Goal: Information Seeking & Learning: Learn about a topic

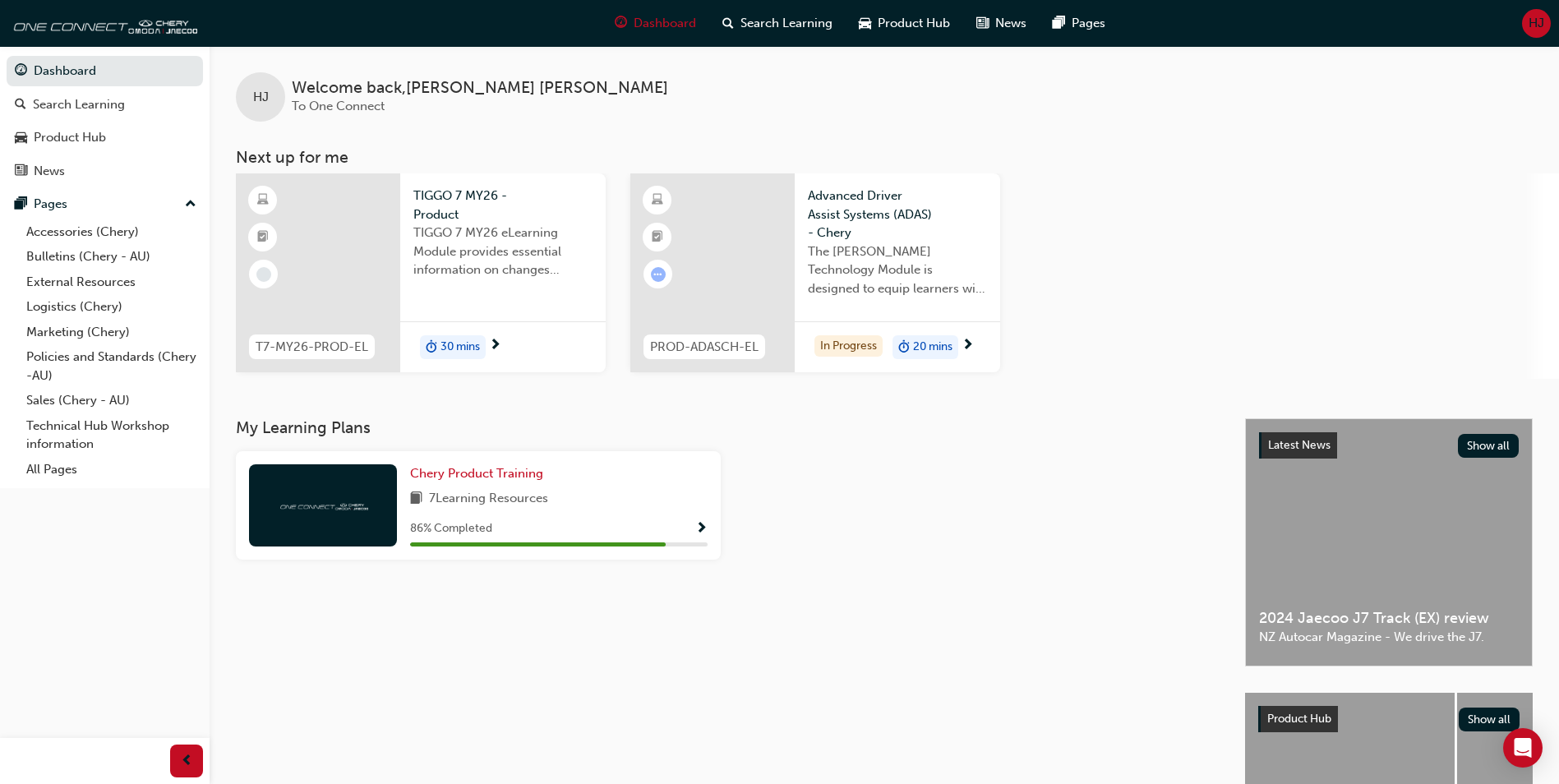
click at [504, 268] on span "TIGGO 7 MY26 eLearning Module provides essential information on changes introdu…" at bounding box center [503, 251] width 179 height 56
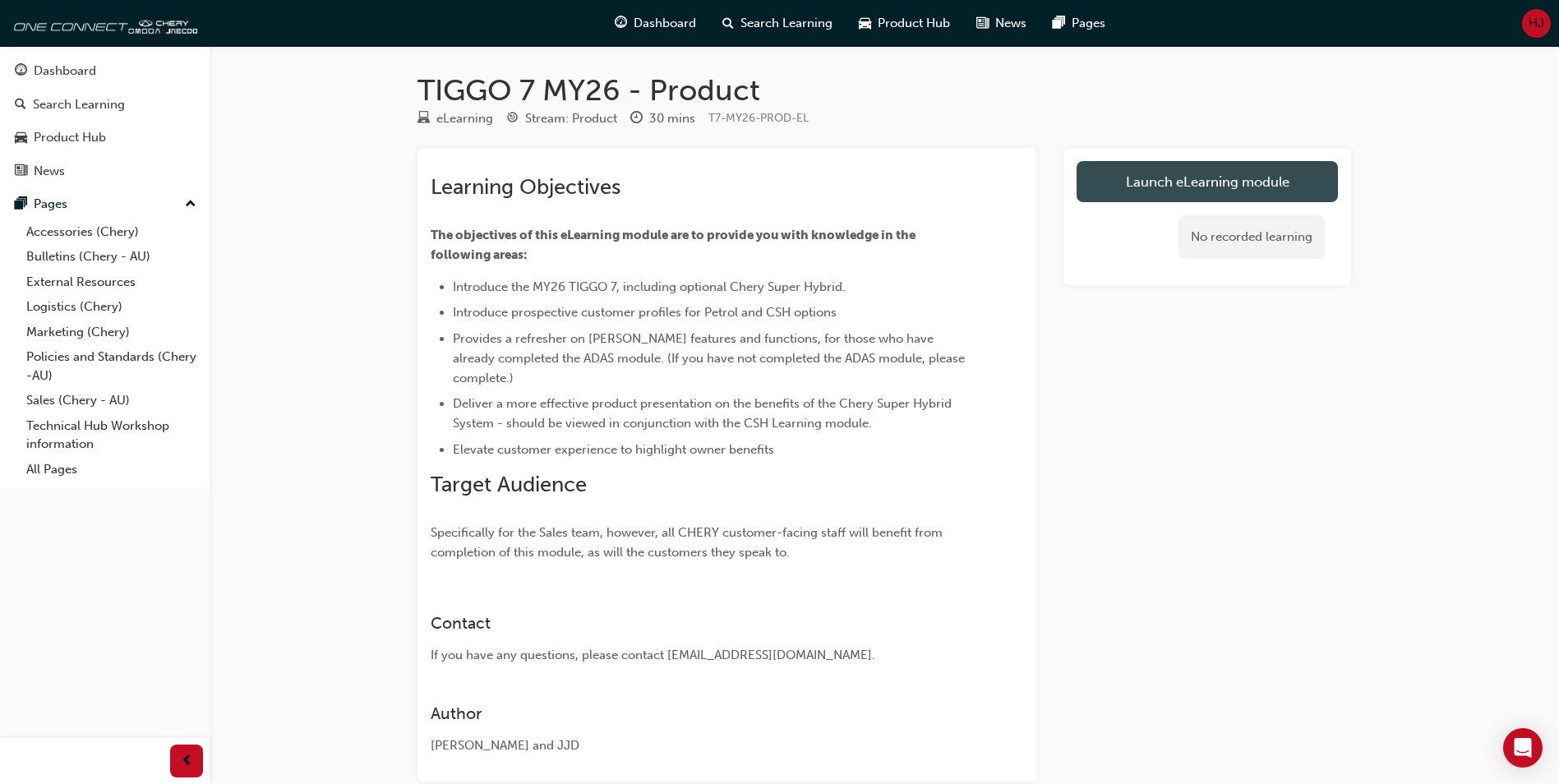
click at [1117, 180] on link "Launch eLearning module" at bounding box center [1207, 181] width 261 height 41
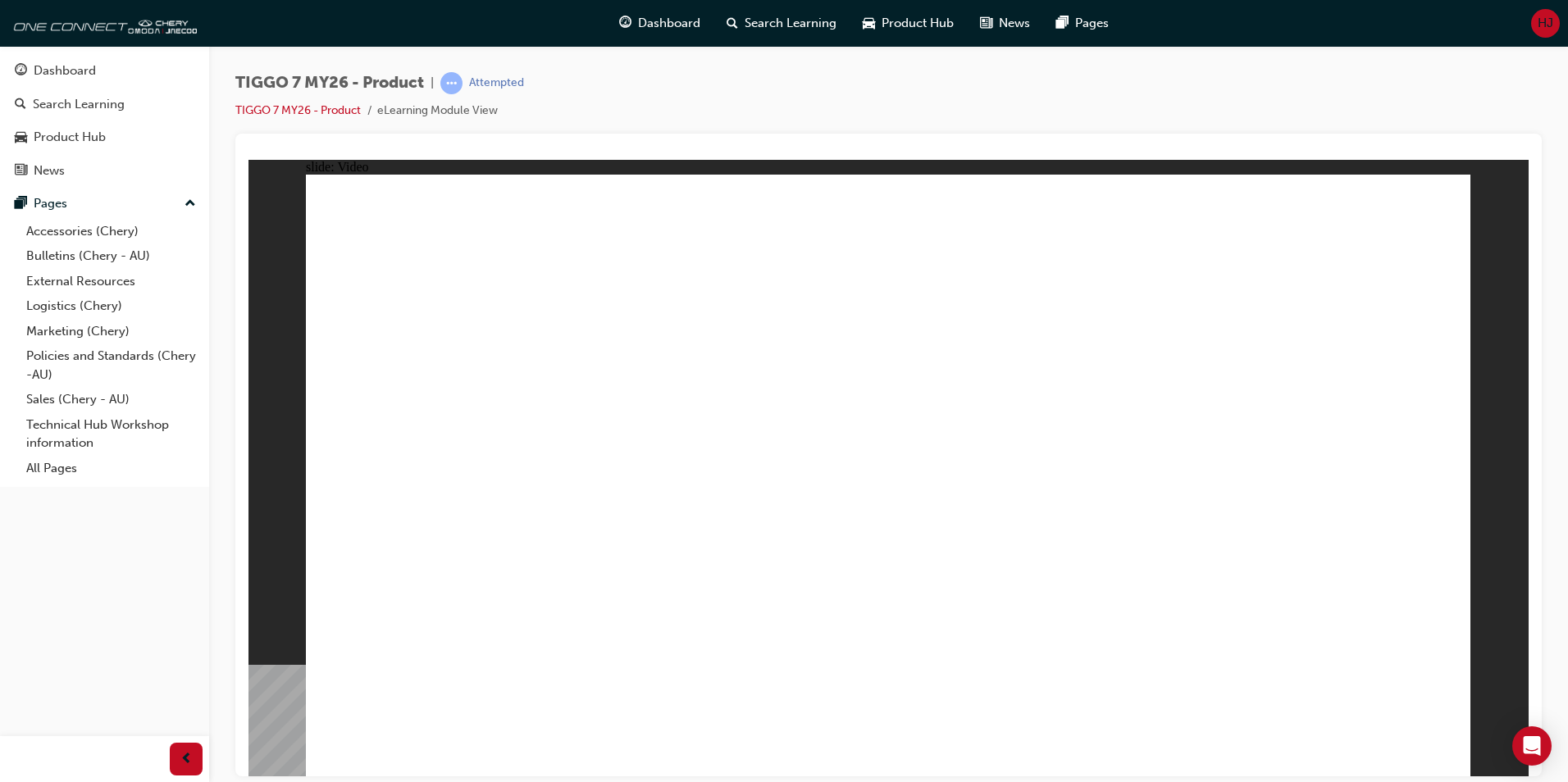
click at [1163, 117] on div "TIGGO 7 MY26 - Product | Attempted TIGGO 7 MY26 - Product eLearning Module View" at bounding box center [888, 103] width 1306 height 62
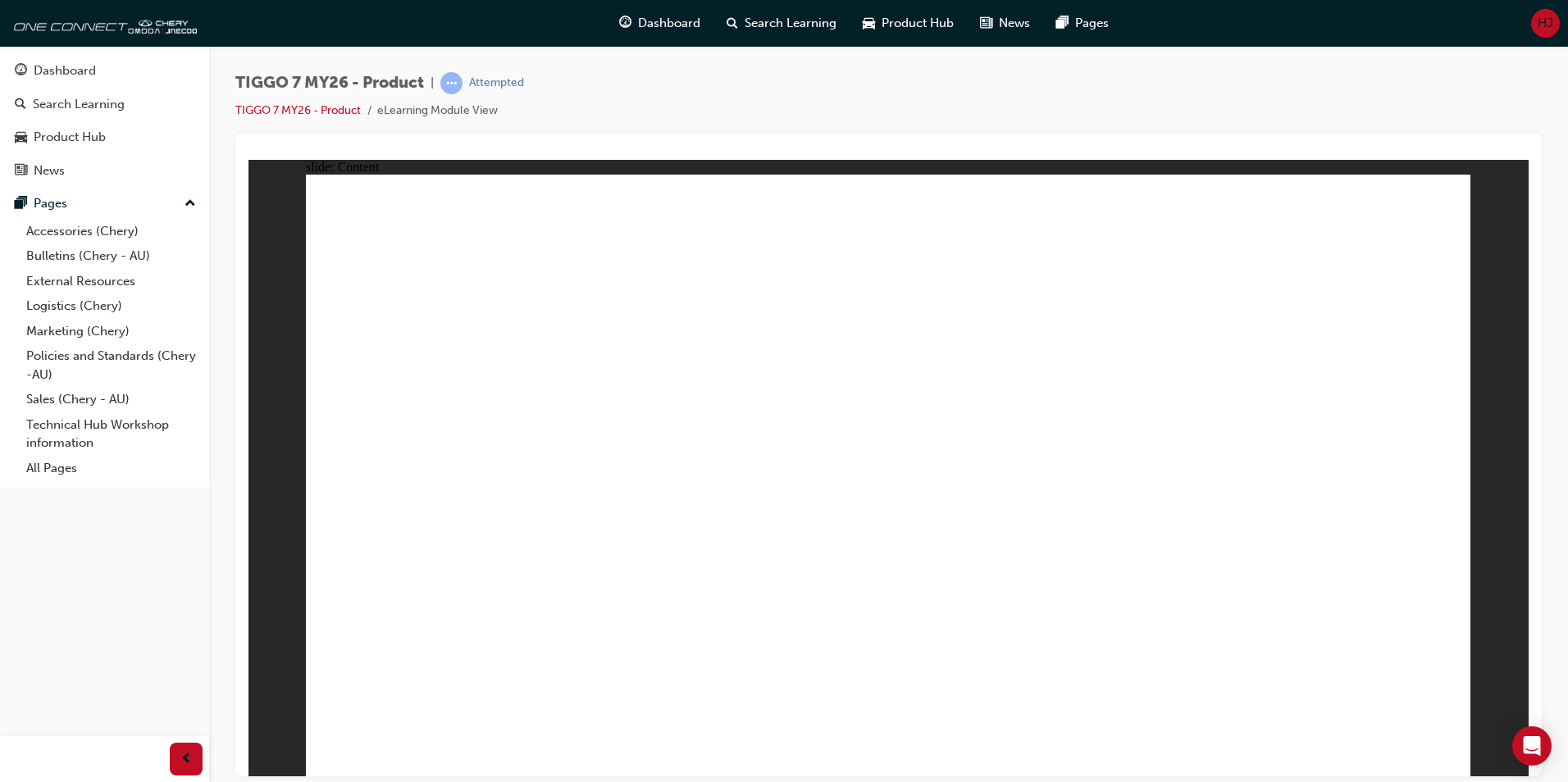
drag, startPoint x: 1055, startPoint y: 246, endPoint x: 1074, endPoint y: 256, distance: 21.5
drag, startPoint x: 1138, startPoint y: 248, endPoint x: 486, endPoint y: 518, distance: 705.7
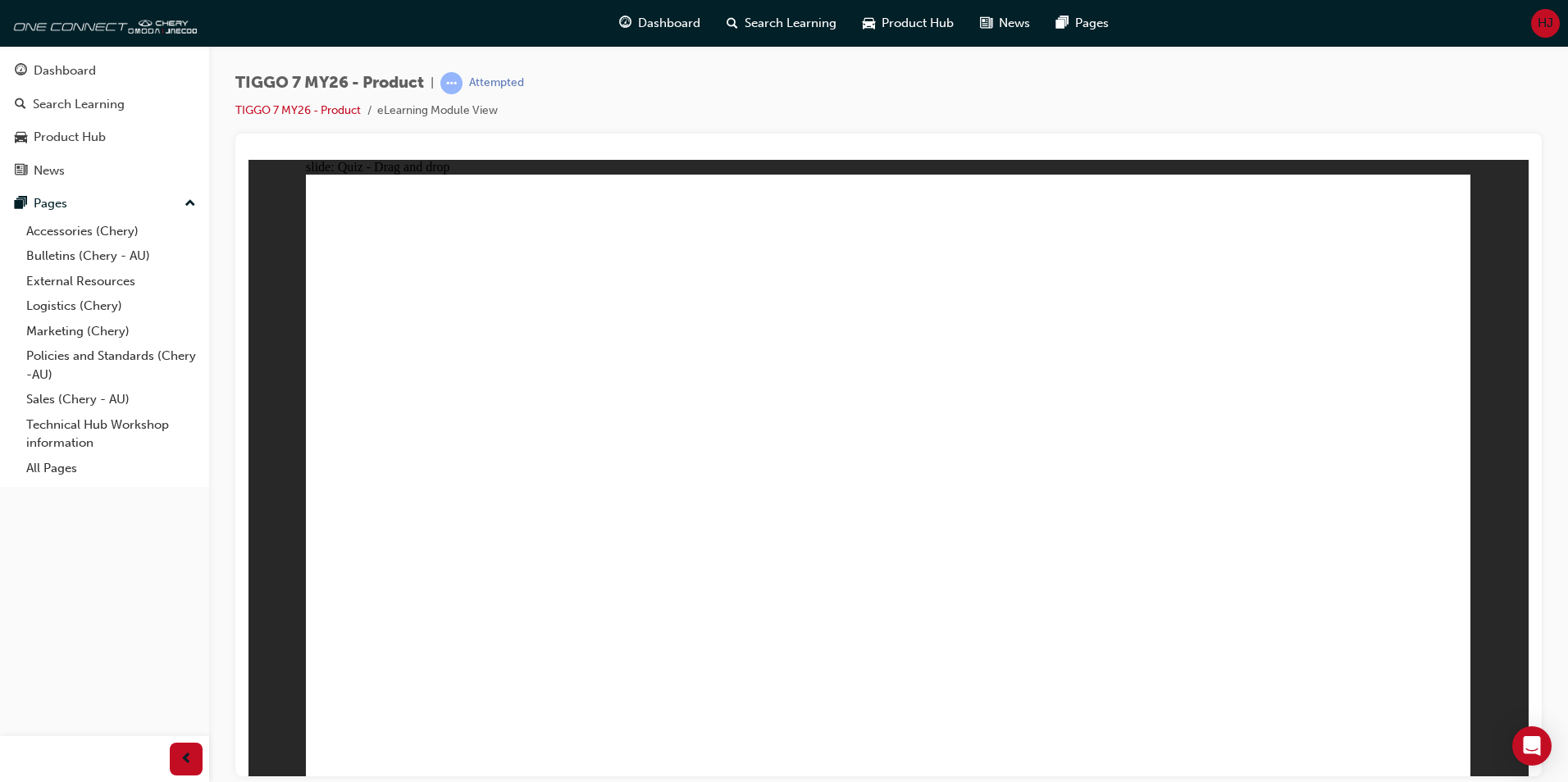
drag, startPoint x: 859, startPoint y: 247, endPoint x: 1360, endPoint y: 508, distance: 564.9
drag, startPoint x: 1239, startPoint y: 369, endPoint x: 927, endPoint y: 510, distance: 342.4
drag, startPoint x: 1295, startPoint y: 254, endPoint x: 1220, endPoint y: 327, distance: 104.7
drag, startPoint x: 993, startPoint y: 358, endPoint x: 686, endPoint y: 506, distance: 340.8
drag, startPoint x: 1320, startPoint y: 262, endPoint x: 1096, endPoint y: 517, distance: 339.4
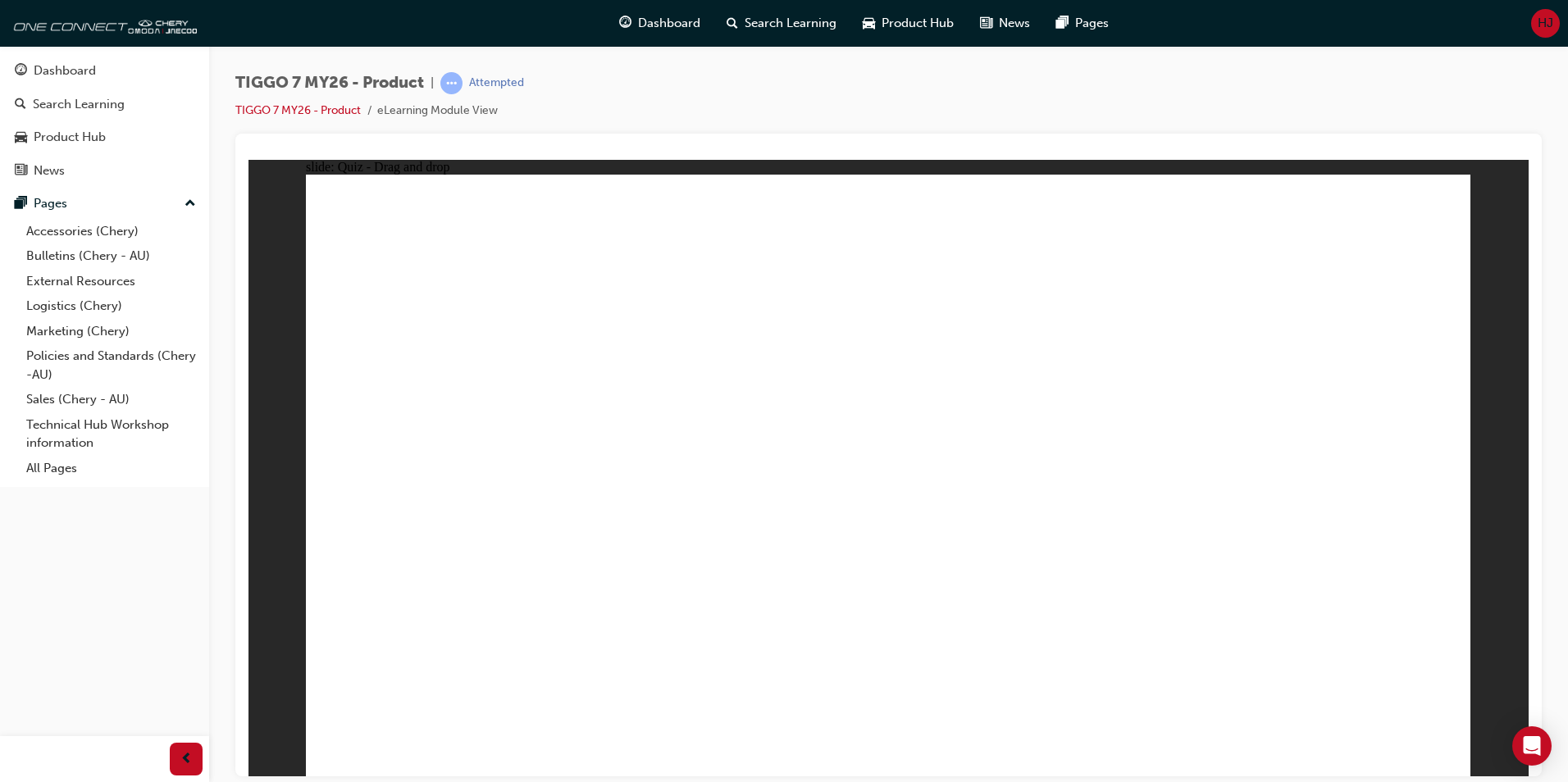
drag, startPoint x: 648, startPoint y: 518, endPoint x: 1097, endPoint y: 518, distance: 449.0
drag, startPoint x: 1351, startPoint y: 256, endPoint x: 1013, endPoint y: 310, distance: 342.3
drag, startPoint x: 1294, startPoint y: 264, endPoint x: 1103, endPoint y: 511, distance: 312.2
drag, startPoint x: 849, startPoint y: 442, endPoint x: 667, endPoint y: 512, distance: 195.0
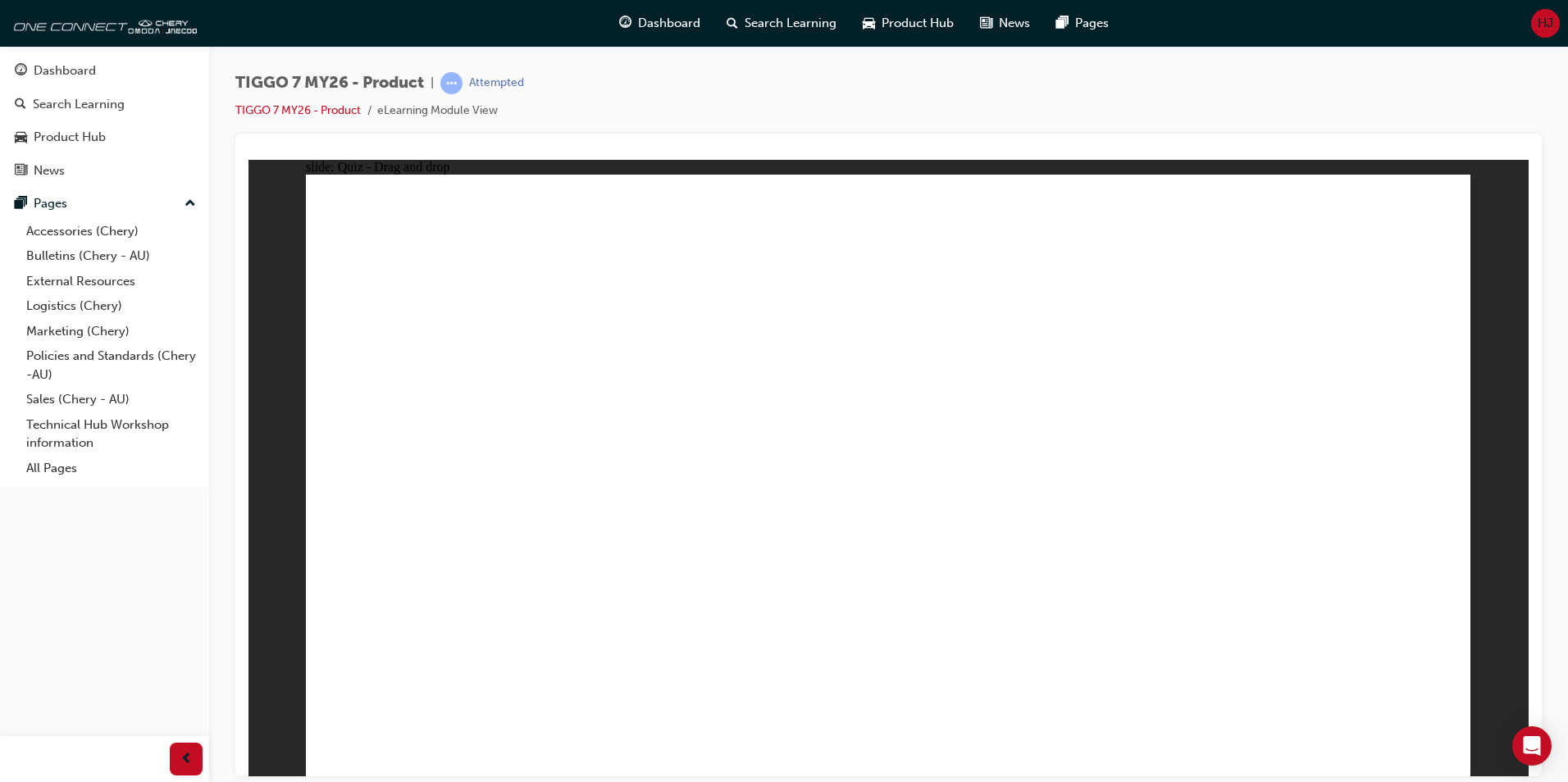
drag, startPoint x: 1134, startPoint y: 319, endPoint x: 457, endPoint y: 599, distance: 732.6
drag, startPoint x: 937, startPoint y: 311, endPoint x: 513, endPoint y: 584, distance: 504.3
drag, startPoint x: 1336, startPoint y: 309, endPoint x: 926, endPoint y: 546, distance: 473.6
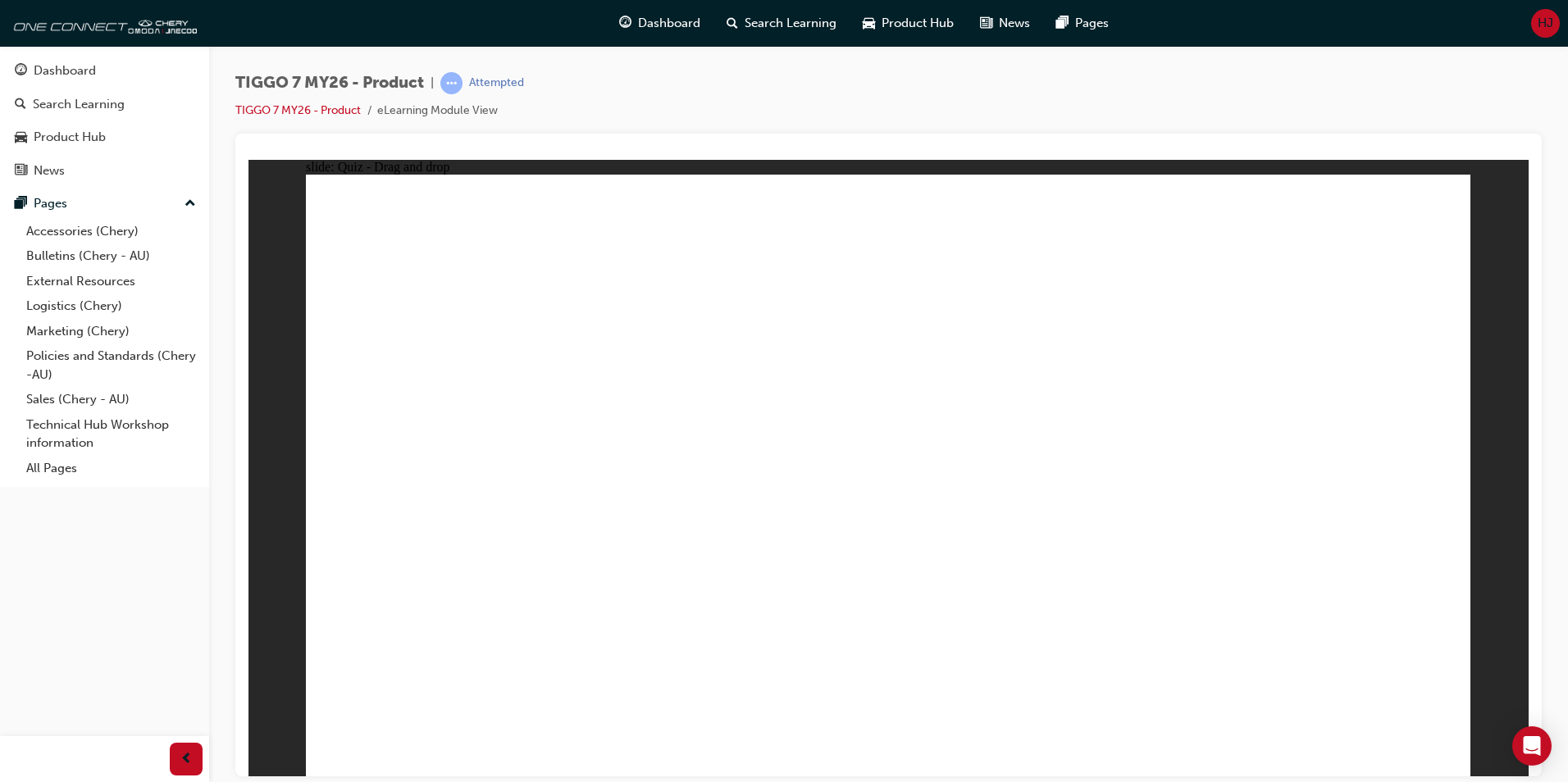
drag, startPoint x: 888, startPoint y: 240, endPoint x: 977, endPoint y: 610, distance: 380.6
drag, startPoint x: 993, startPoint y: 244, endPoint x: 1002, endPoint y: 551, distance: 307.1
drag, startPoint x: 1116, startPoint y: 247, endPoint x: 566, endPoint y: 567, distance: 636.3
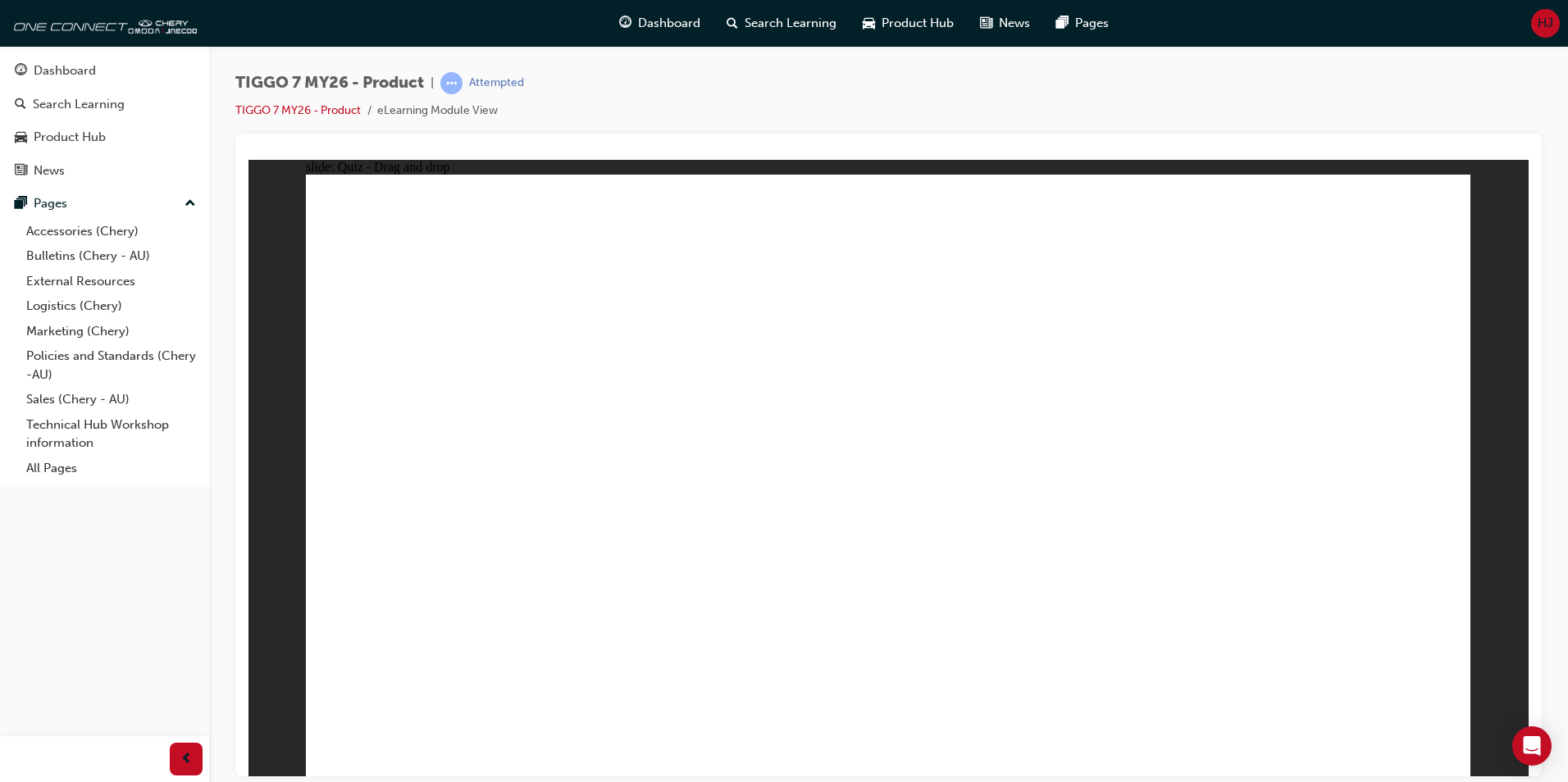
drag, startPoint x: 936, startPoint y: 293, endPoint x: 909, endPoint y: 296, distance: 27.2
drag, startPoint x: 924, startPoint y: 288, endPoint x: 638, endPoint y: 529, distance: 374.0
drag, startPoint x: 905, startPoint y: 345, endPoint x: 577, endPoint y: 528, distance: 375.6
drag, startPoint x: 1402, startPoint y: 282, endPoint x: 1082, endPoint y: 499, distance: 386.6
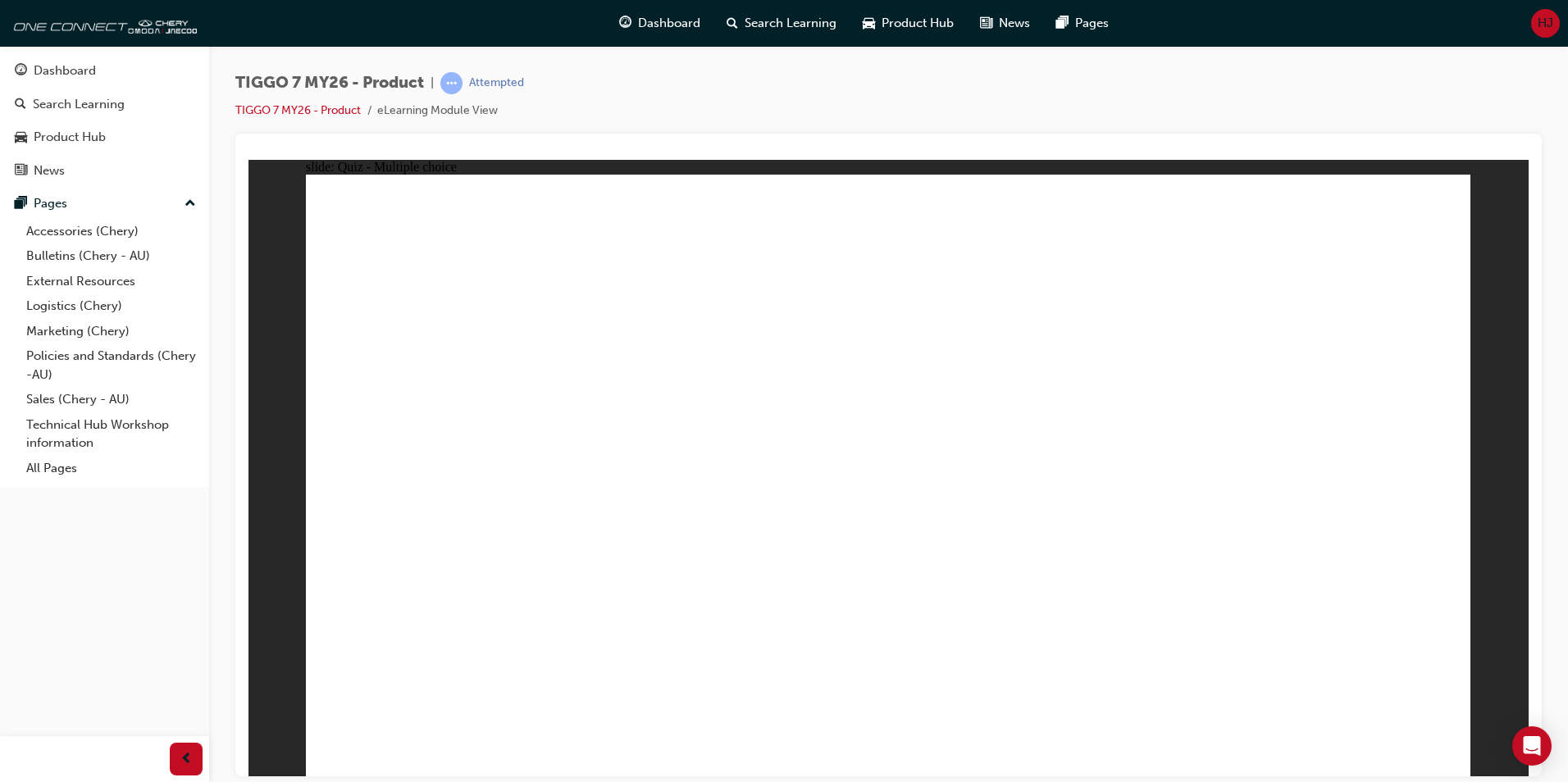
radio input "true"
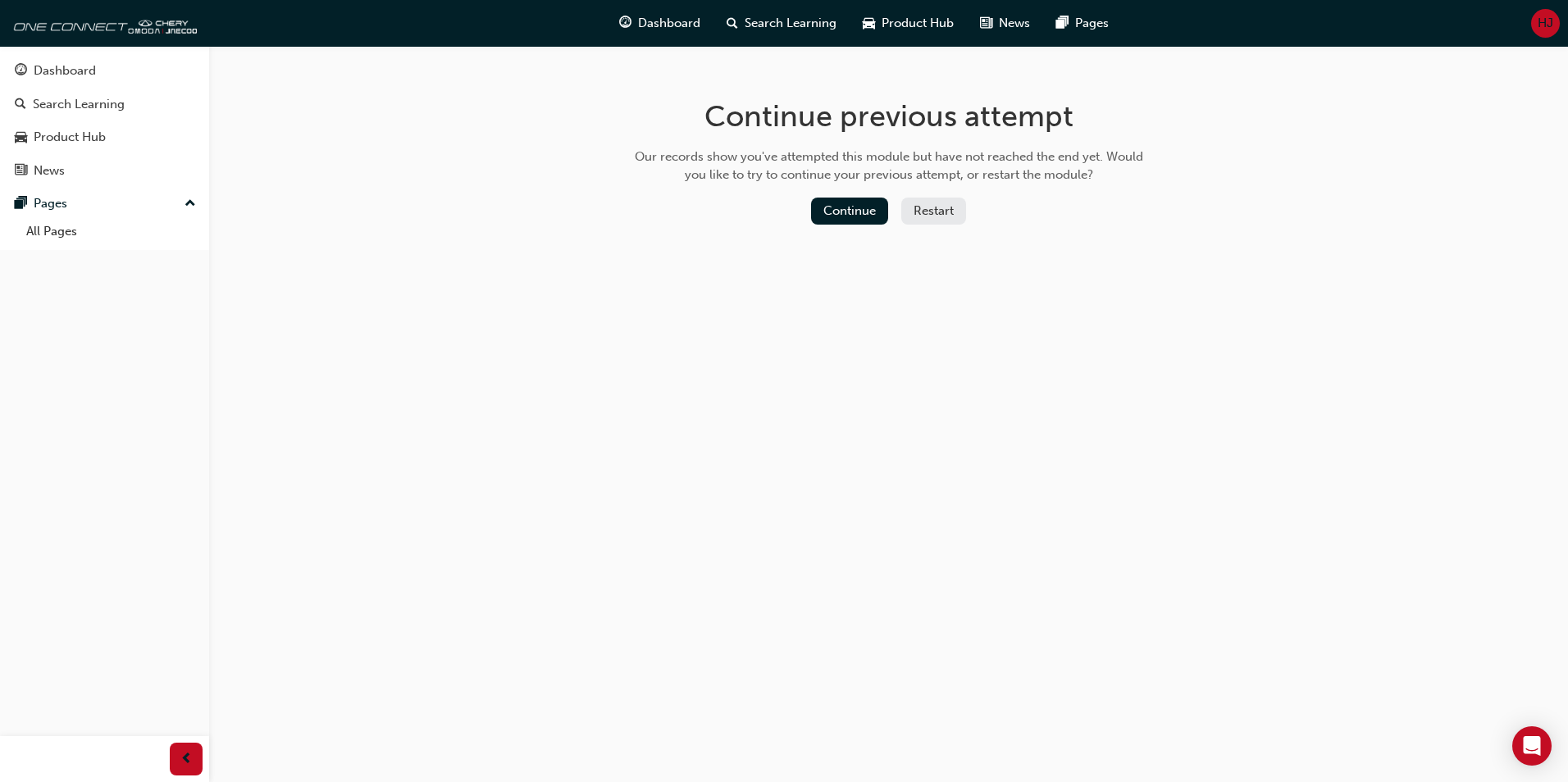
click at [824, 182] on div "Our records show you've attempted this module but have not reached the end yet.…" at bounding box center [888, 165] width 520 height 37
click at [837, 203] on button "Continue" at bounding box center [849, 212] width 77 height 27
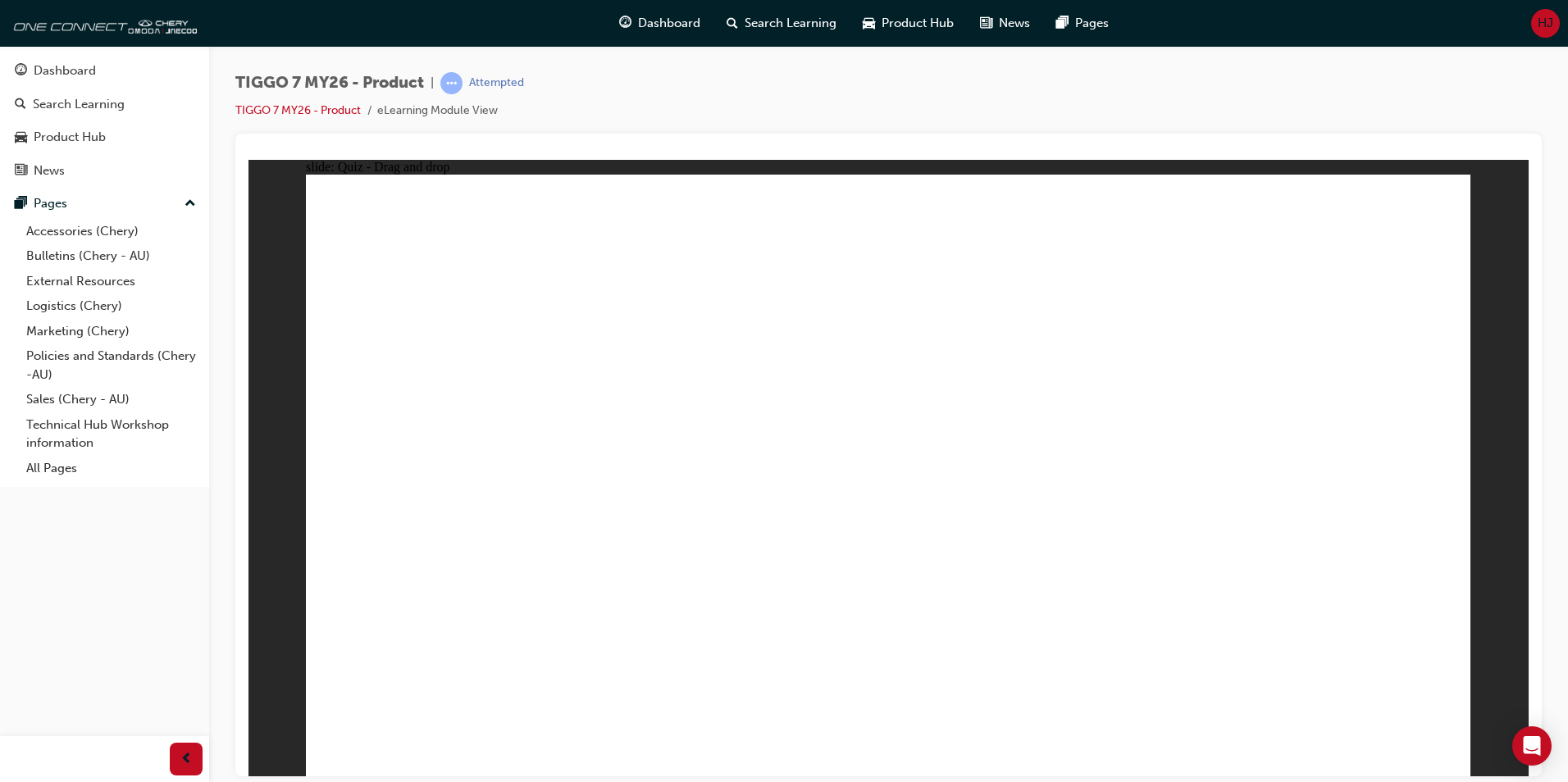
drag, startPoint x: 929, startPoint y: 248, endPoint x: 1016, endPoint y: 576, distance: 339.3
drag, startPoint x: 1120, startPoint y: 245, endPoint x: 1141, endPoint y: 539, distance: 294.7
drag, startPoint x: 1293, startPoint y: 241, endPoint x: 934, endPoint y: 574, distance: 489.7
drag, startPoint x: 910, startPoint y: 287, endPoint x: 1116, endPoint y: 604, distance: 378.1
drag, startPoint x: 1087, startPoint y: 282, endPoint x: 984, endPoint y: 591, distance: 325.7
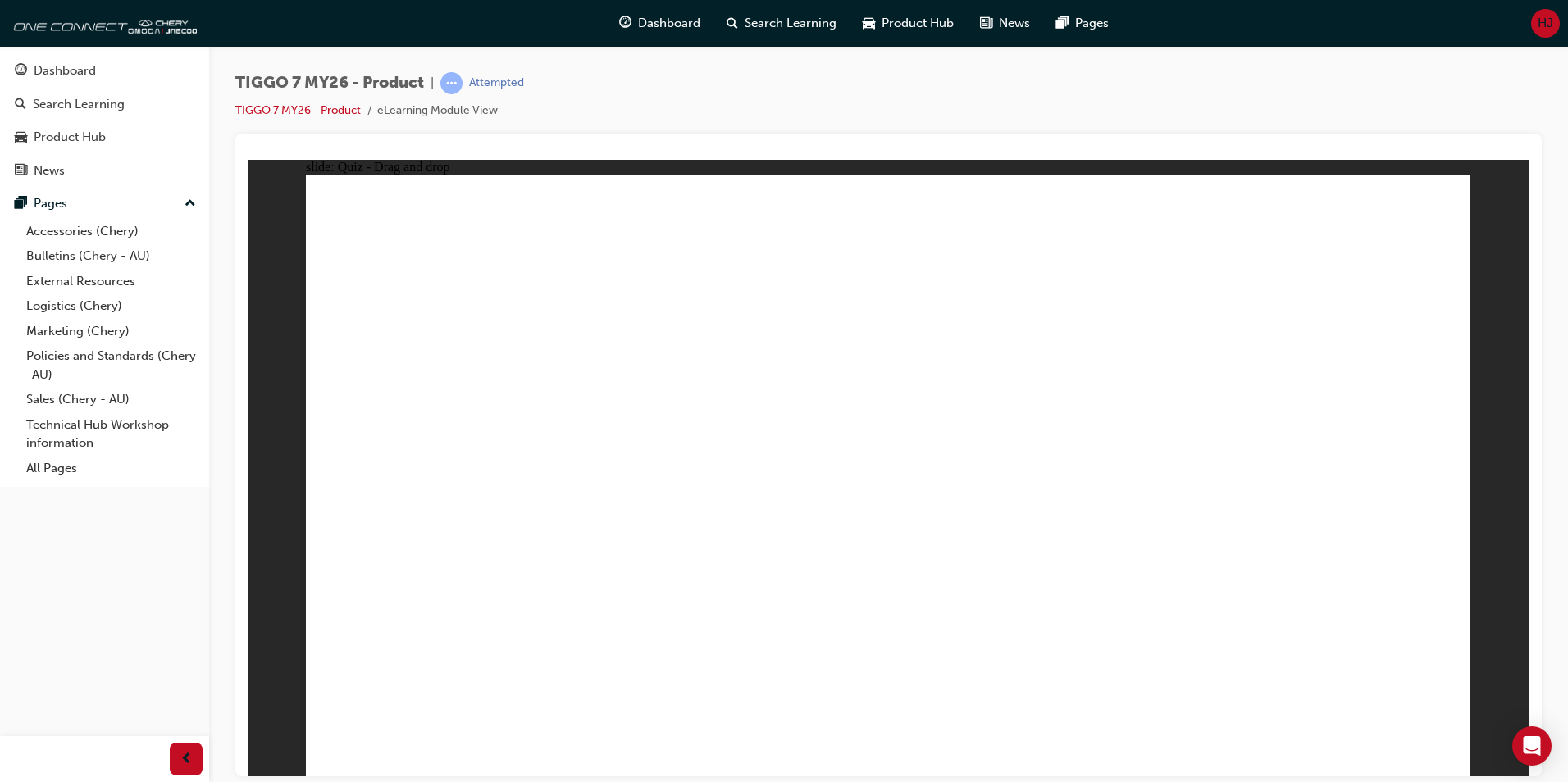
drag, startPoint x: 1305, startPoint y: 290, endPoint x: 1098, endPoint y: 605, distance: 376.9
drag, startPoint x: 1094, startPoint y: 325, endPoint x: 994, endPoint y: 576, distance: 270.2
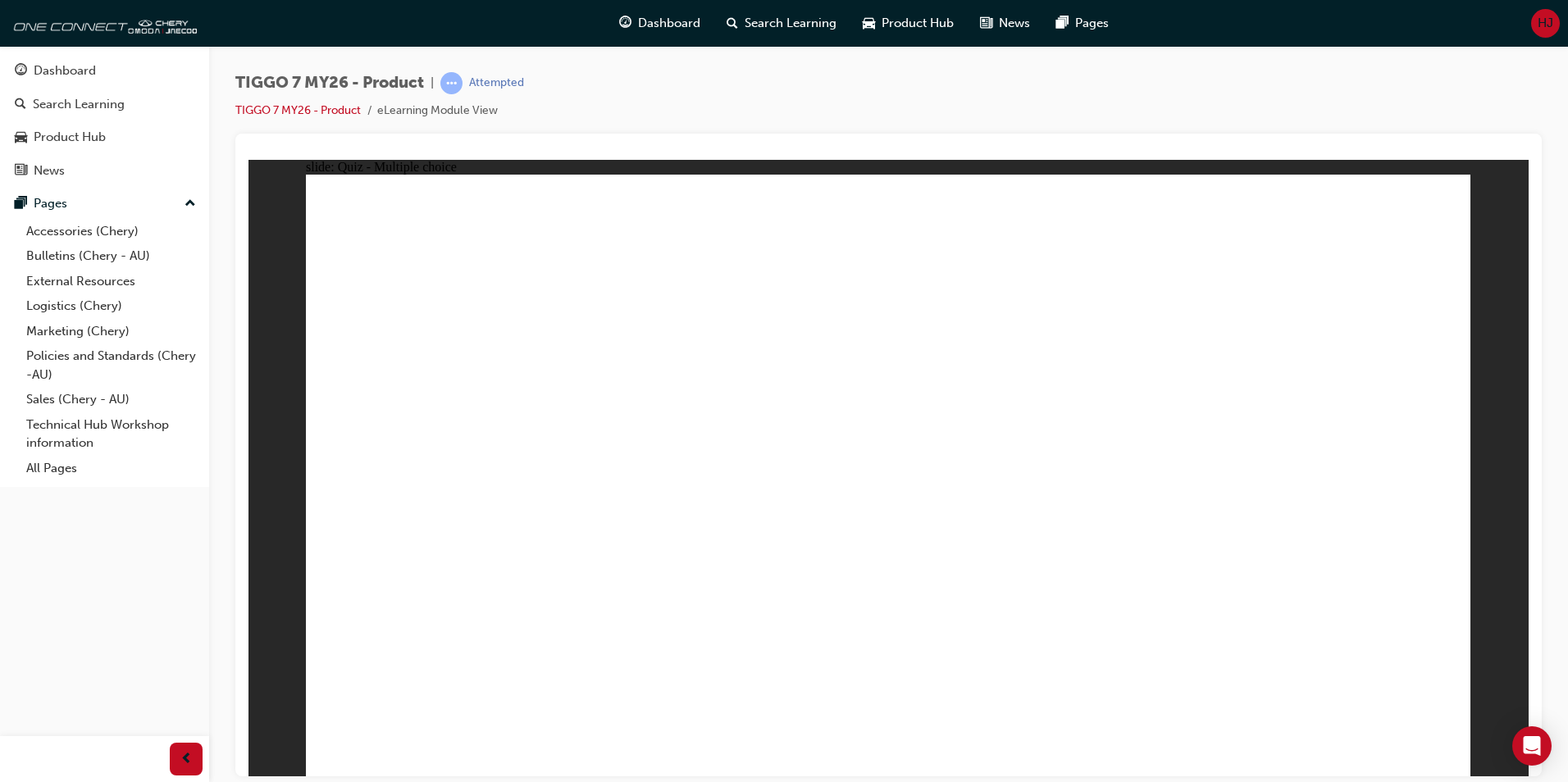
radio input "true"
drag, startPoint x: 1286, startPoint y: 249, endPoint x: 402, endPoint y: 518, distance: 924.0
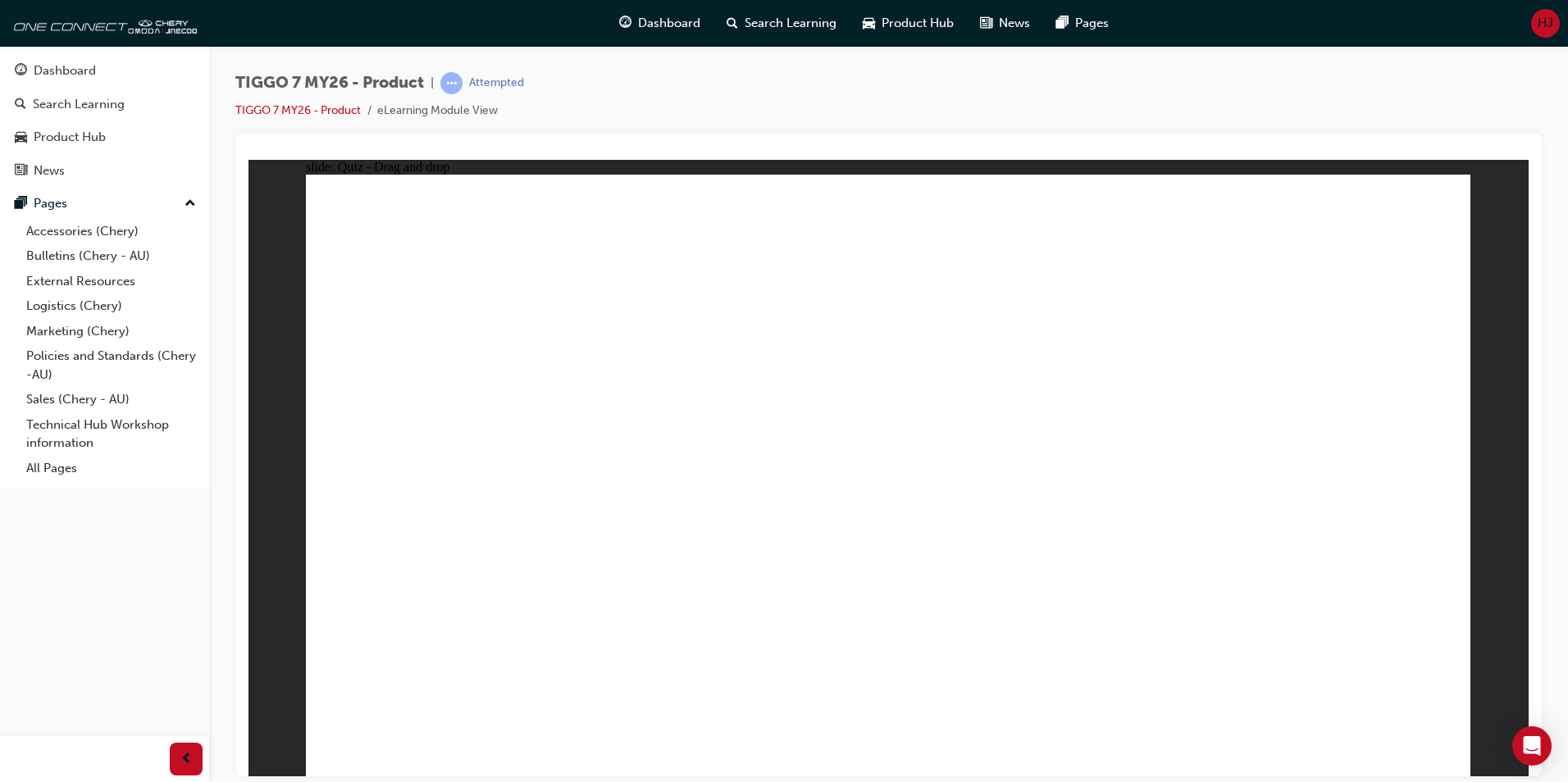
drag, startPoint x: 402, startPoint y: 518, endPoint x: 867, endPoint y: 517, distance: 465.0
drag, startPoint x: 1222, startPoint y: 377, endPoint x: 1356, endPoint y: 522, distance: 197.4
drag, startPoint x: 914, startPoint y: 525, endPoint x: 492, endPoint y: 530, distance: 422.0
drag, startPoint x: 977, startPoint y: 381, endPoint x: 907, endPoint y: 504, distance: 141.5
drag, startPoint x: 1099, startPoint y: 249, endPoint x: 703, endPoint y: 510, distance: 474.3
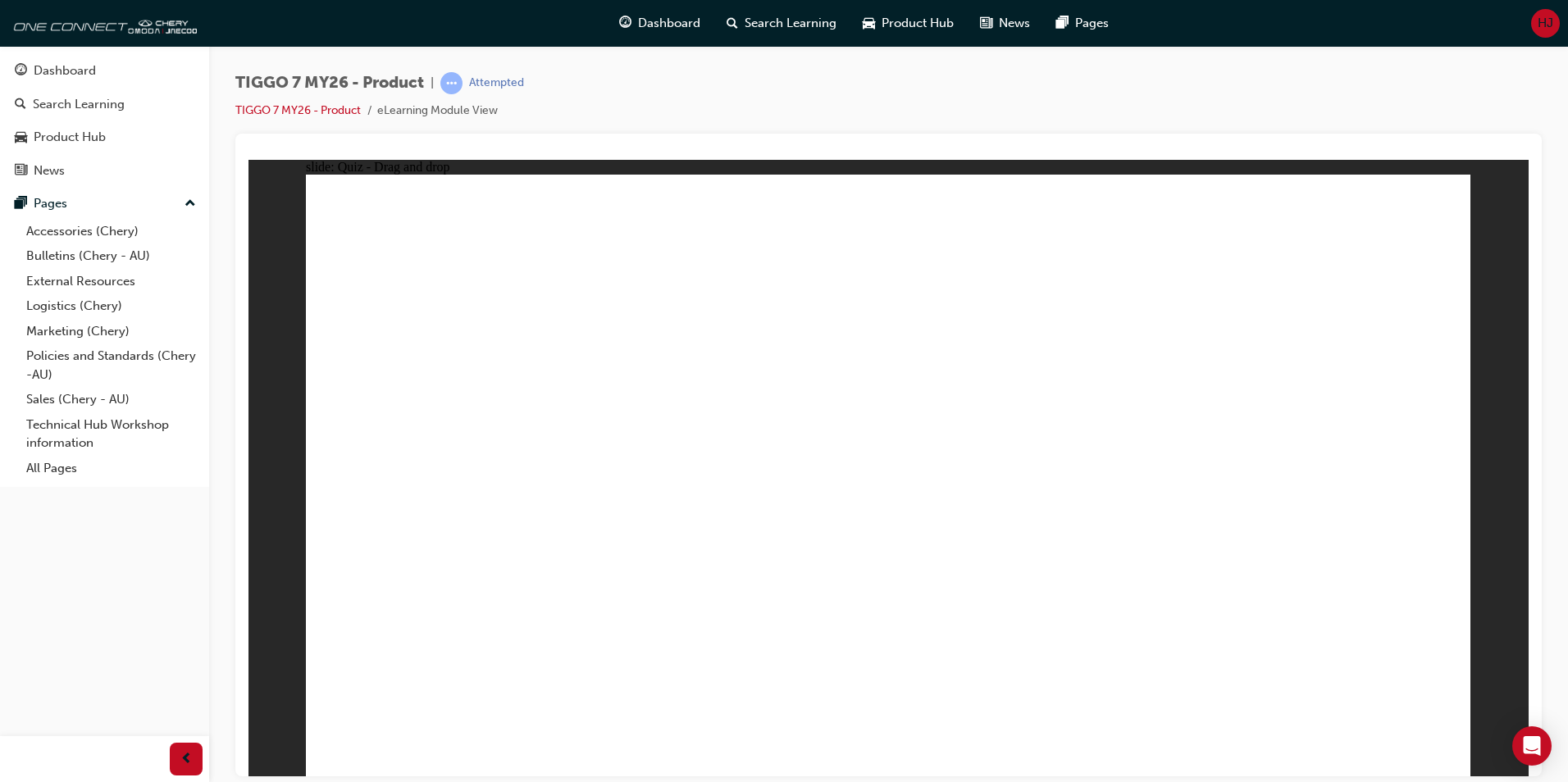
drag, startPoint x: 908, startPoint y: 259, endPoint x: 1157, endPoint y: 503, distance: 348.6
radio input "true"
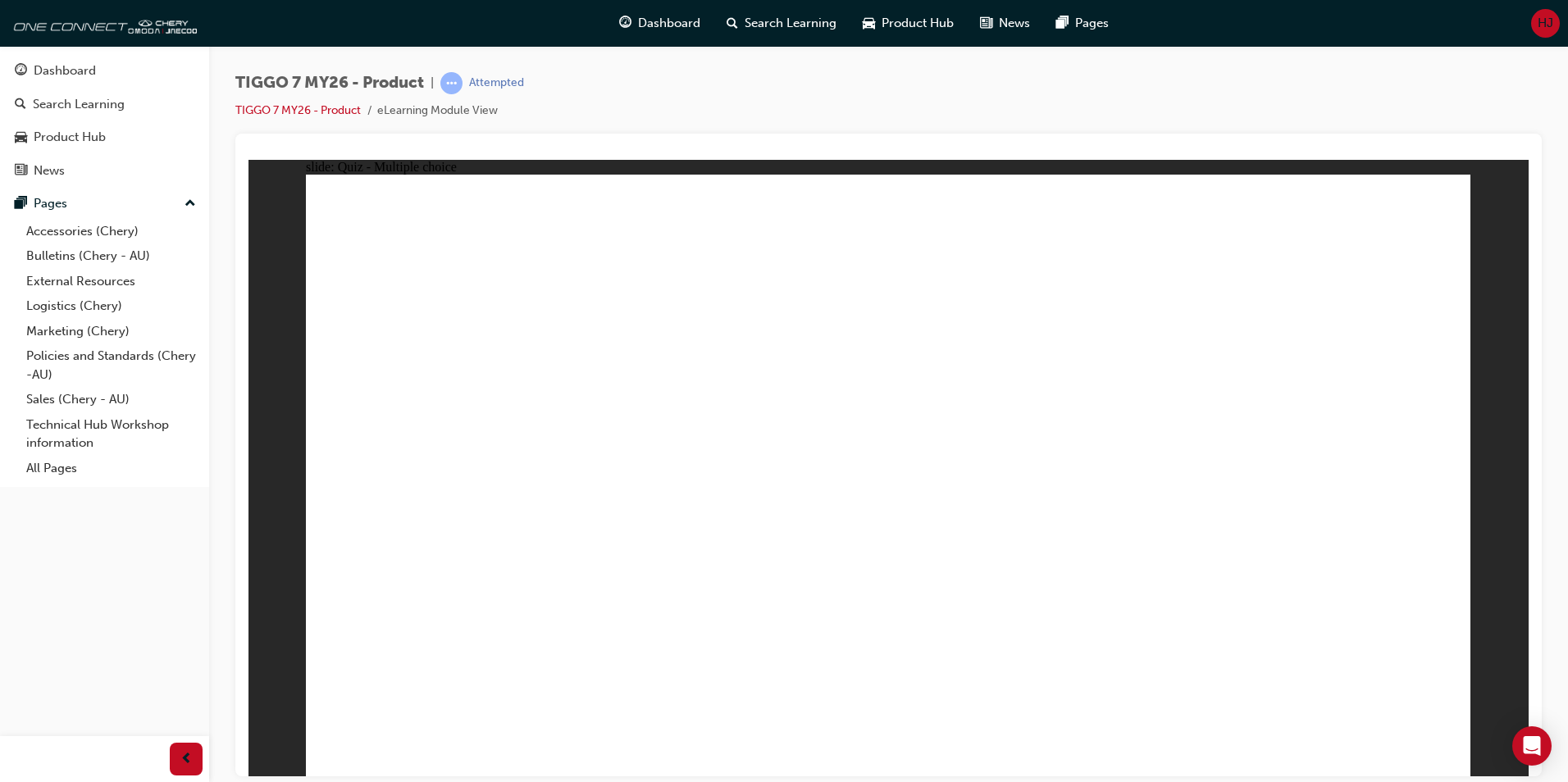
radio input "true"
drag, startPoint x: 858, startPoint y: 257, endPoint x: 1348, endPoint y: 526, distance: 559.0
drag, startPoint x: 1063, startPoint y: 257, endPoint x: 1091, endPoint y: 526, distance: 270.5
drag, startPoint x: 1092, startPoint y: 519, endPoint x: 417, endPoint y: 521, distance: 675.0
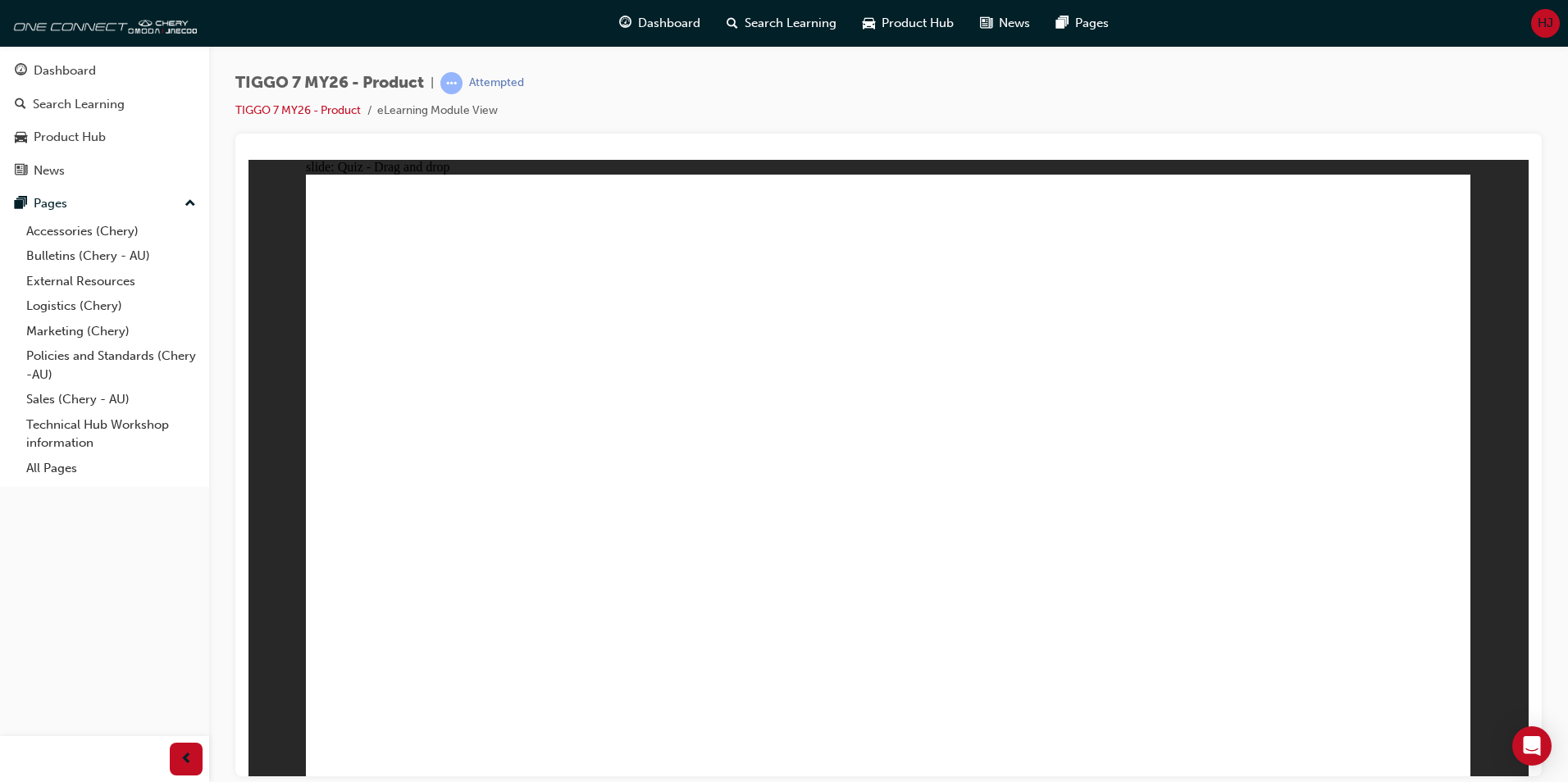
drag, startPoint x: 1255, startPoint y: 360, endPoint x: 945, endPoint y: 510, distance: 344.4
drag, startPoint x: 1345, startPoint y: 257, endPoint x: 1131, endPoint y: 521, distance: 339.8
drag, startPoint x: 947, startPoint y: 389, endPoint x: 648, endPoint y: 528, distance: 329.7
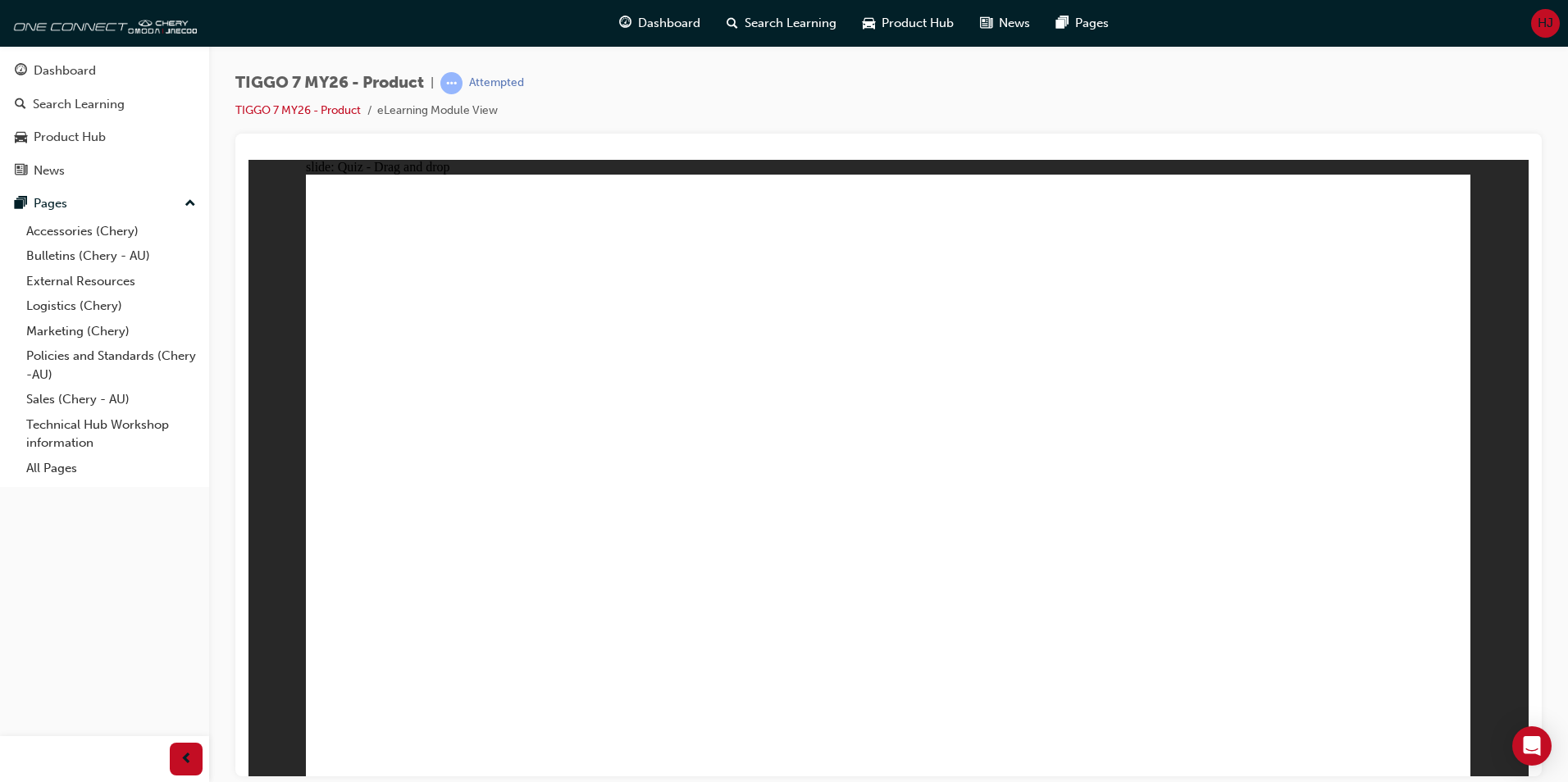
drag, startPoint x: 939, startPoint y: 322, endPoint x: 499, endPoint y: 559, distance: 499.8
drag, startPoint x: 1180, startPoint y: 293, endPoint x: 1008, endPoint y: 526, distance: 289.6
drag, startPoint x: 1376, startPoint y: 324, endPoint x: 999, endPoint y: 594, distance: 463.7
drag, startPoint x: 972, startPoint y: 527, endPoint x: 519, endPoint y: 607, distance: 460.0
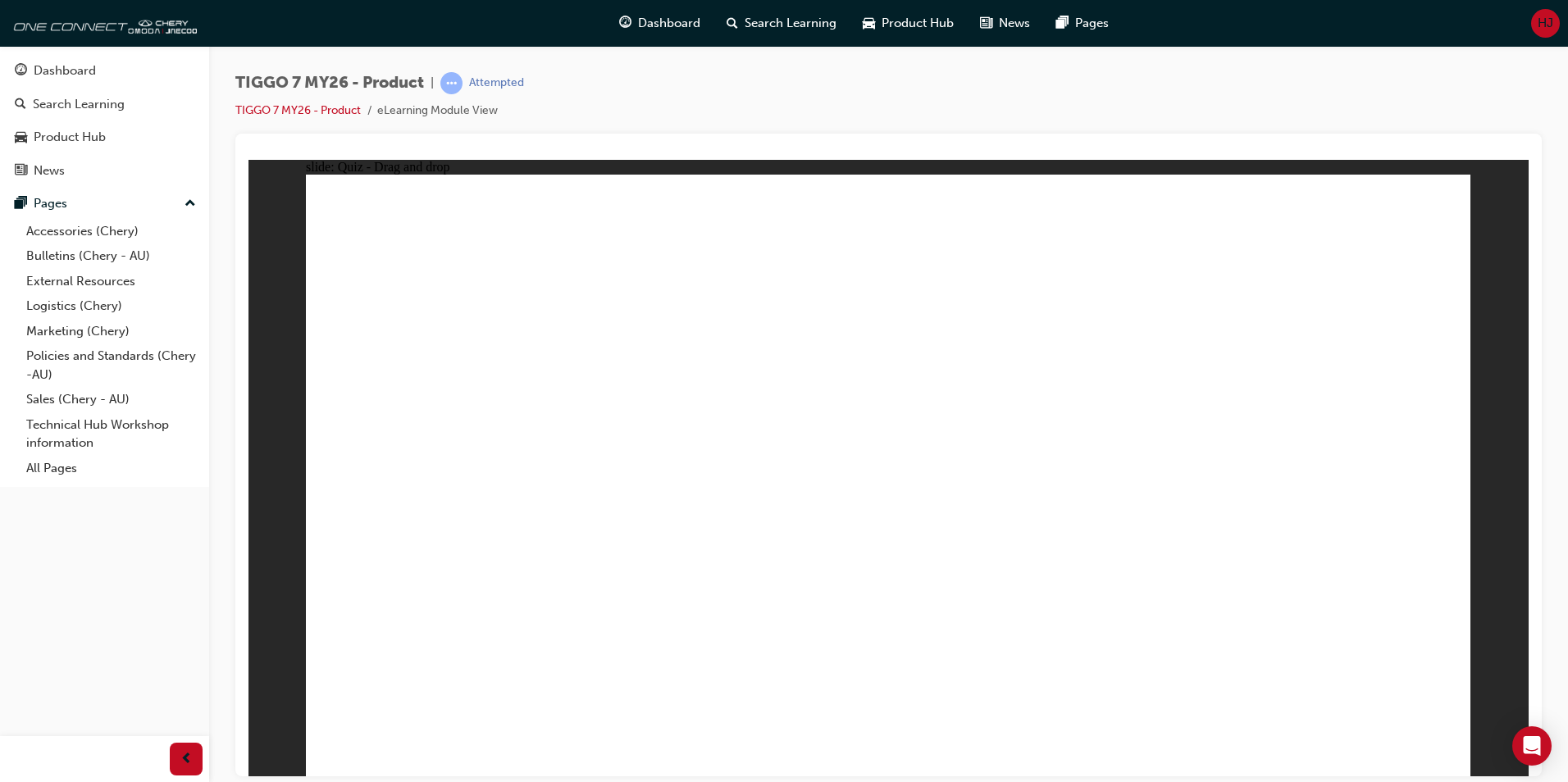
click at [779, 520] on button "OK" at bounding box center [765, 510] width 29 height 17
drag, startPoint x: 1007, startPoint y: 350, endPoint x: 997, endPoint y: 498, distance: 148.3
drag, startPoint x: 985, startPoint y: 417, endPoint x: 974, endPoint y: 574, distance: 157.4
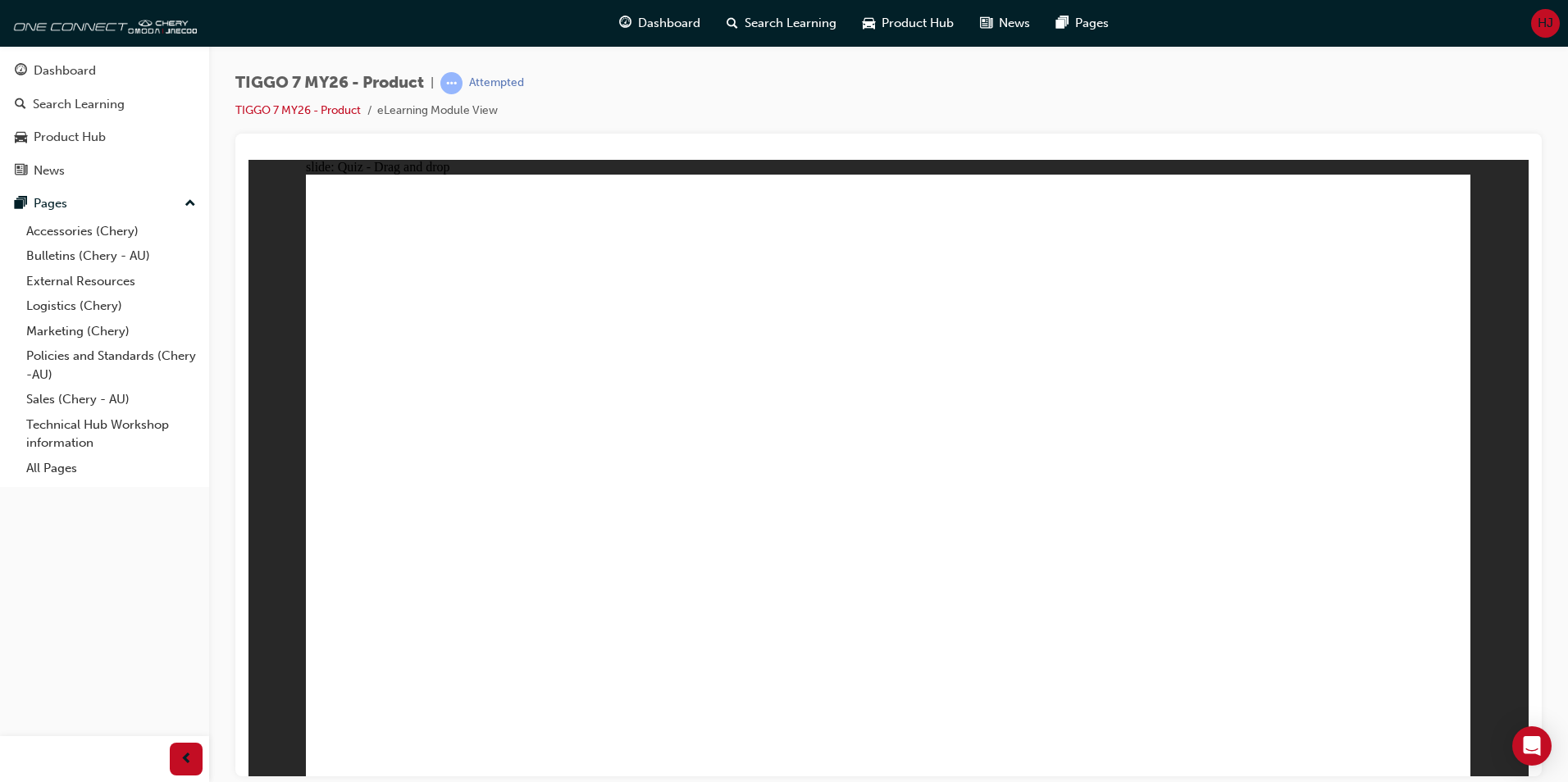
drag, startPoint x: 1316, startPoint y: 286, endPoint x: 1115, endPoint y: 528, distance: 314.6
drag, startPoint x: 1092, startPoint y: 307, endPoint x: 551, endPoint y: 569, distance: 601.1
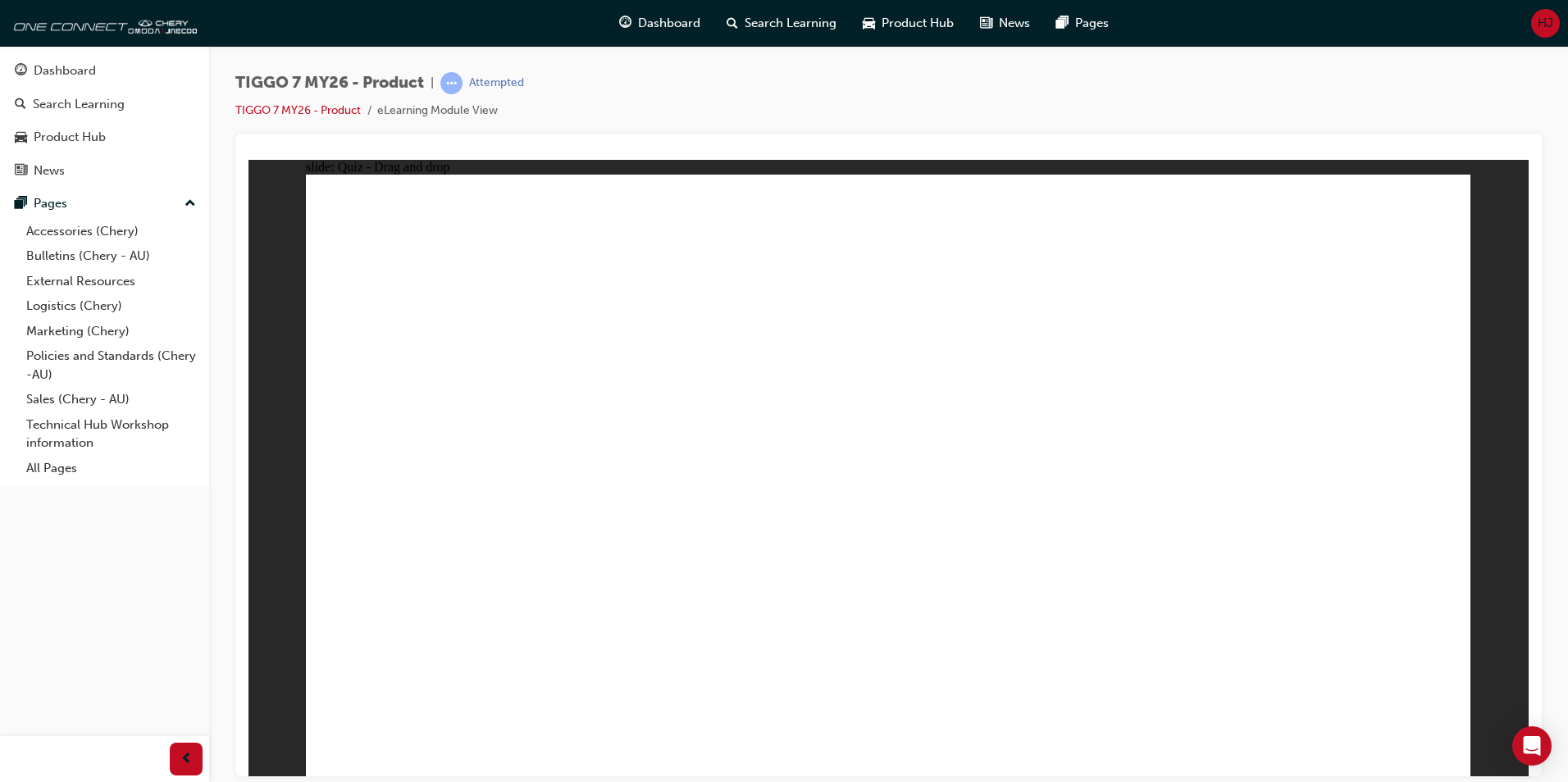
drag, startPoint x: 863, startPoint y: 285, endPoint x: 609, endPoint y: 540, distance: 359.9
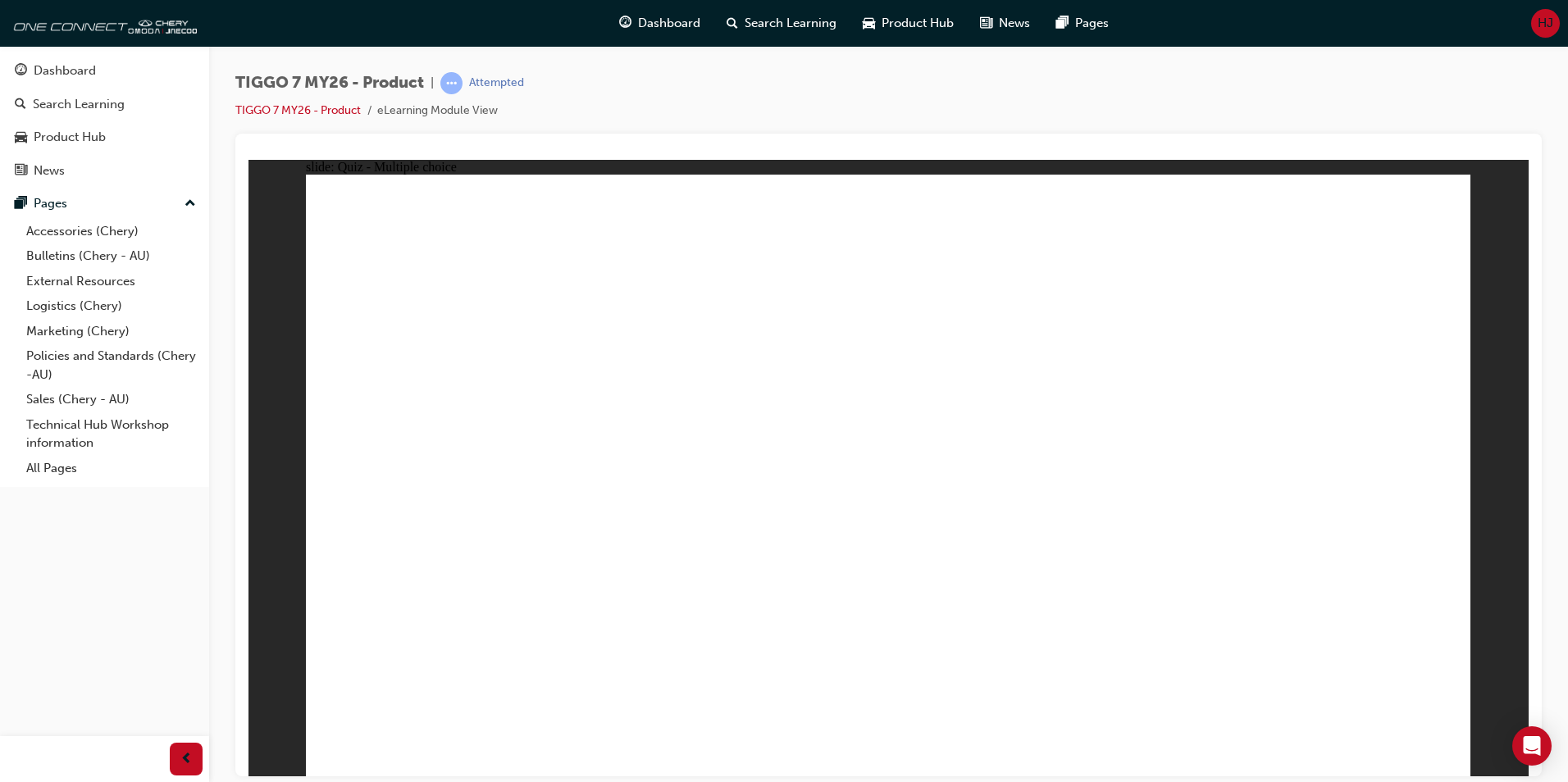
radio input "true"
drag, startPoint x: 964, startPoint y: 240, endPoint x: 1065, endPoint y: 648, distance: 420.3
drag, startPoint x: 1069, startPoint y: 260, endPoint x: 1079, endPoint y: 565, distance: 305.2
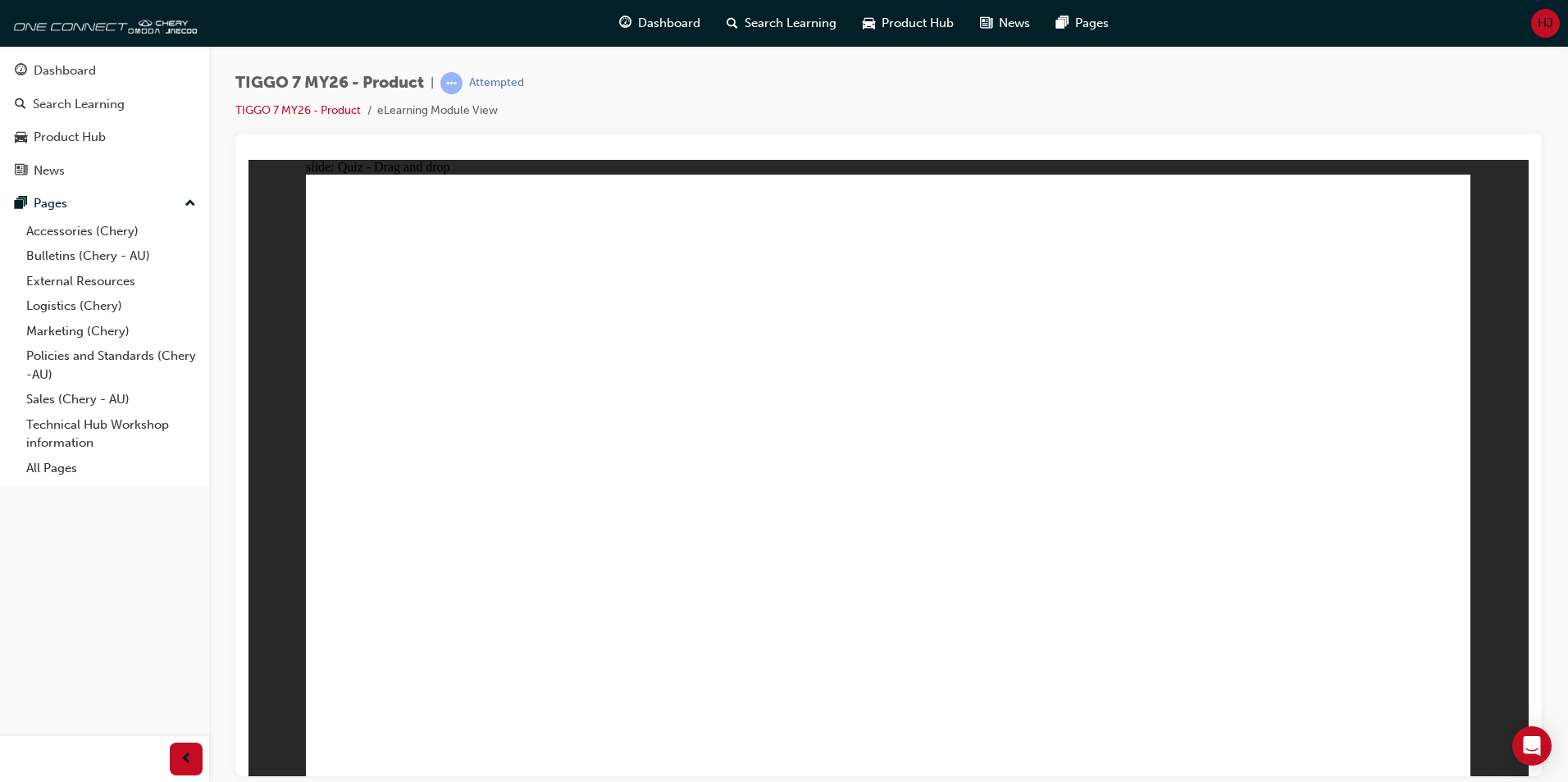
drag, startPoint x: 1090, startPoint y: 246, endPoint x: 1091, endPoint y: 282, distance: 36.0
drag, startPoint x: 1091, startPoint y: 282, endPoint x: 1041, endPoint y: 542, distance: 264.8
drag, startPoint x: 1127, startPoint y: 356, endPoint x: 1090, endPoint y: 565, distance: 212.2
drag, startPoint x: 961, startPoint y: 315, endPoint x: 1105, endPoint y: 627, distance: 343.6
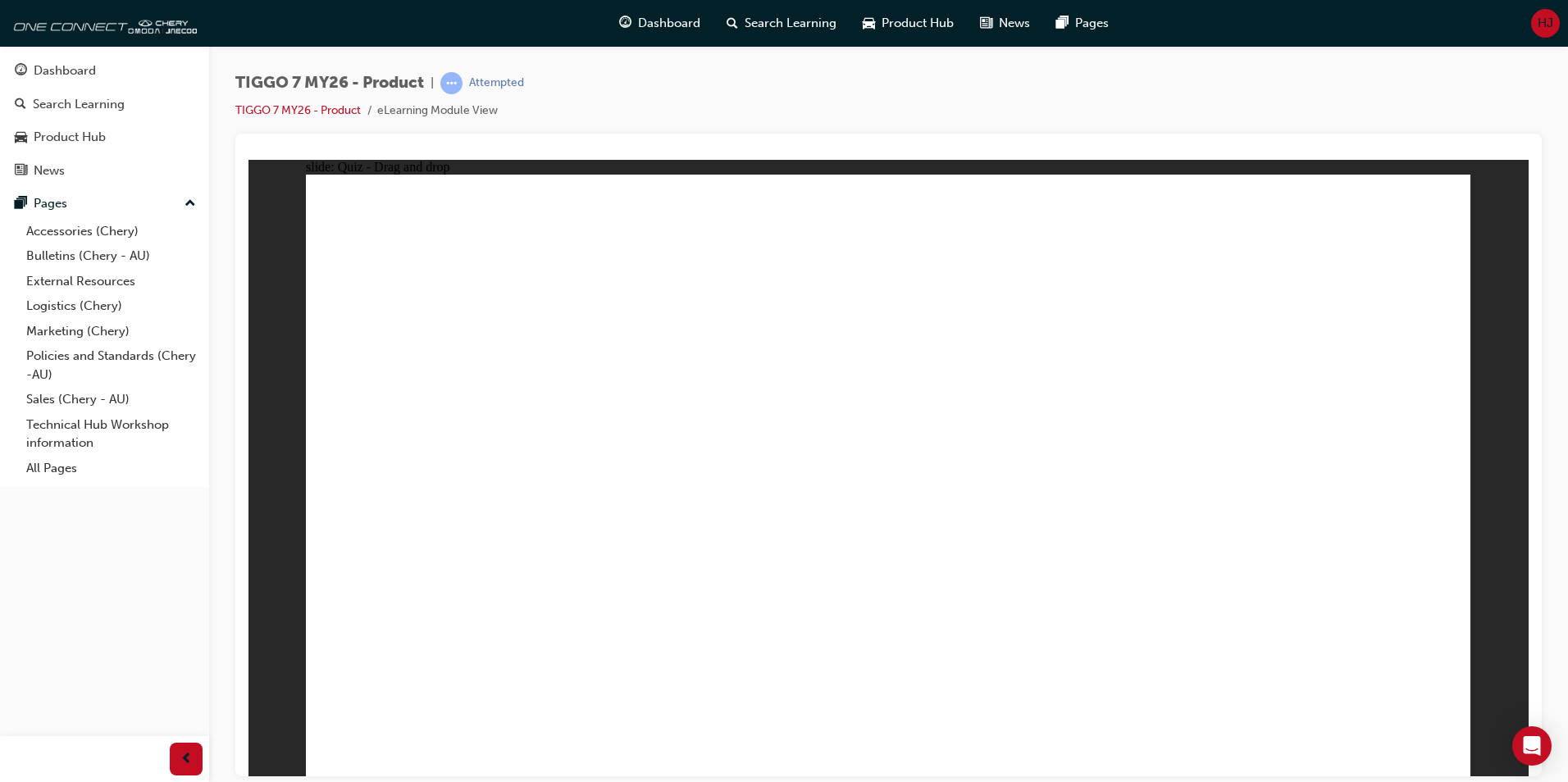
drag, startPoint x: 1218, startPoint y: 431, endPoint x: 1079, endPoint y: 579, distance: 203.0
drag, startPoint x: 1317, startPoint y: 214, endPoint x: 1315, endPoint y: 225, distance: 11.2
drag, startPoint x: 1304, startPoint y: 251, endPoint x: 1006, endPoint y: 638, distance: 488.4
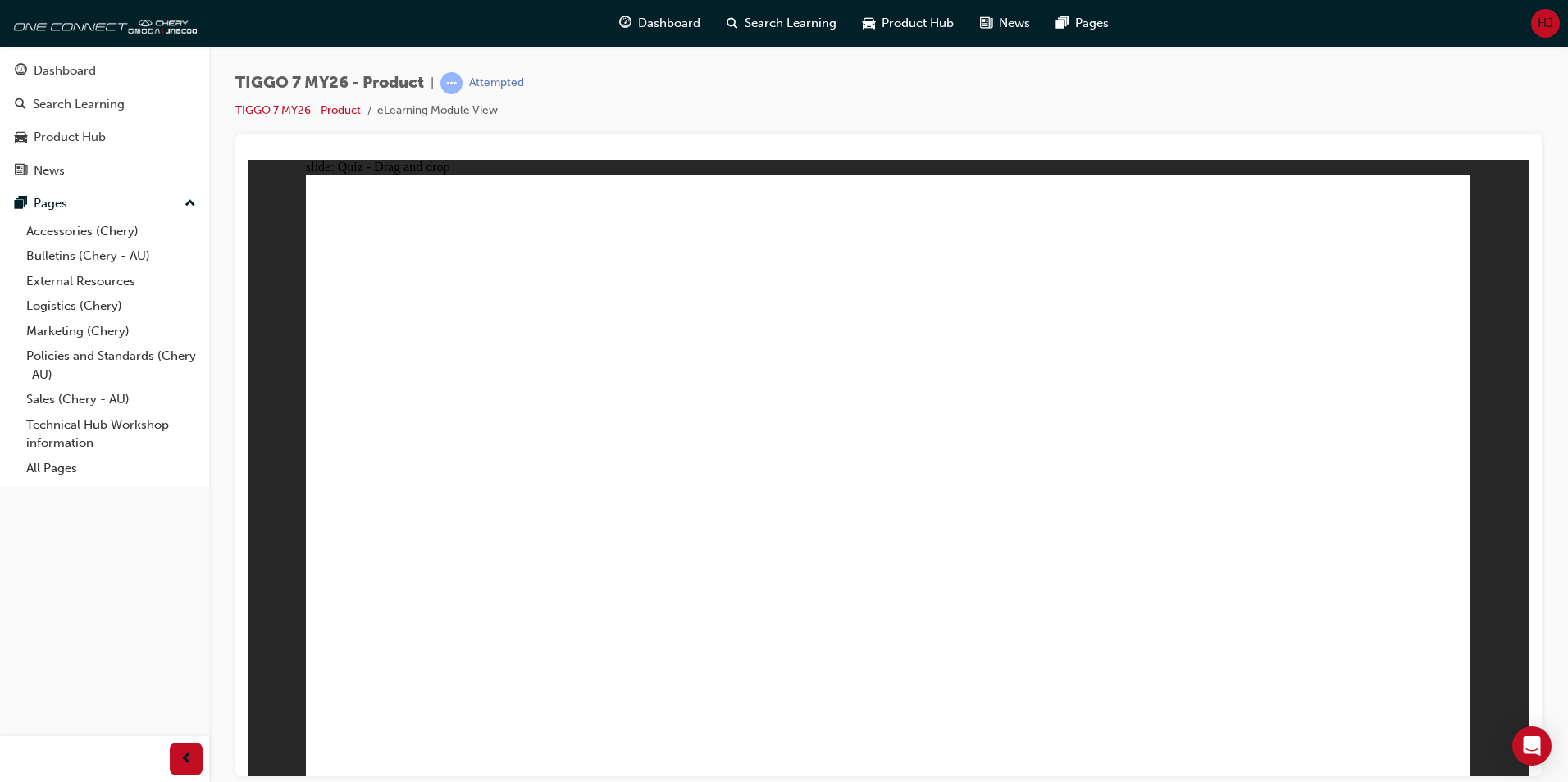
radio input "true"
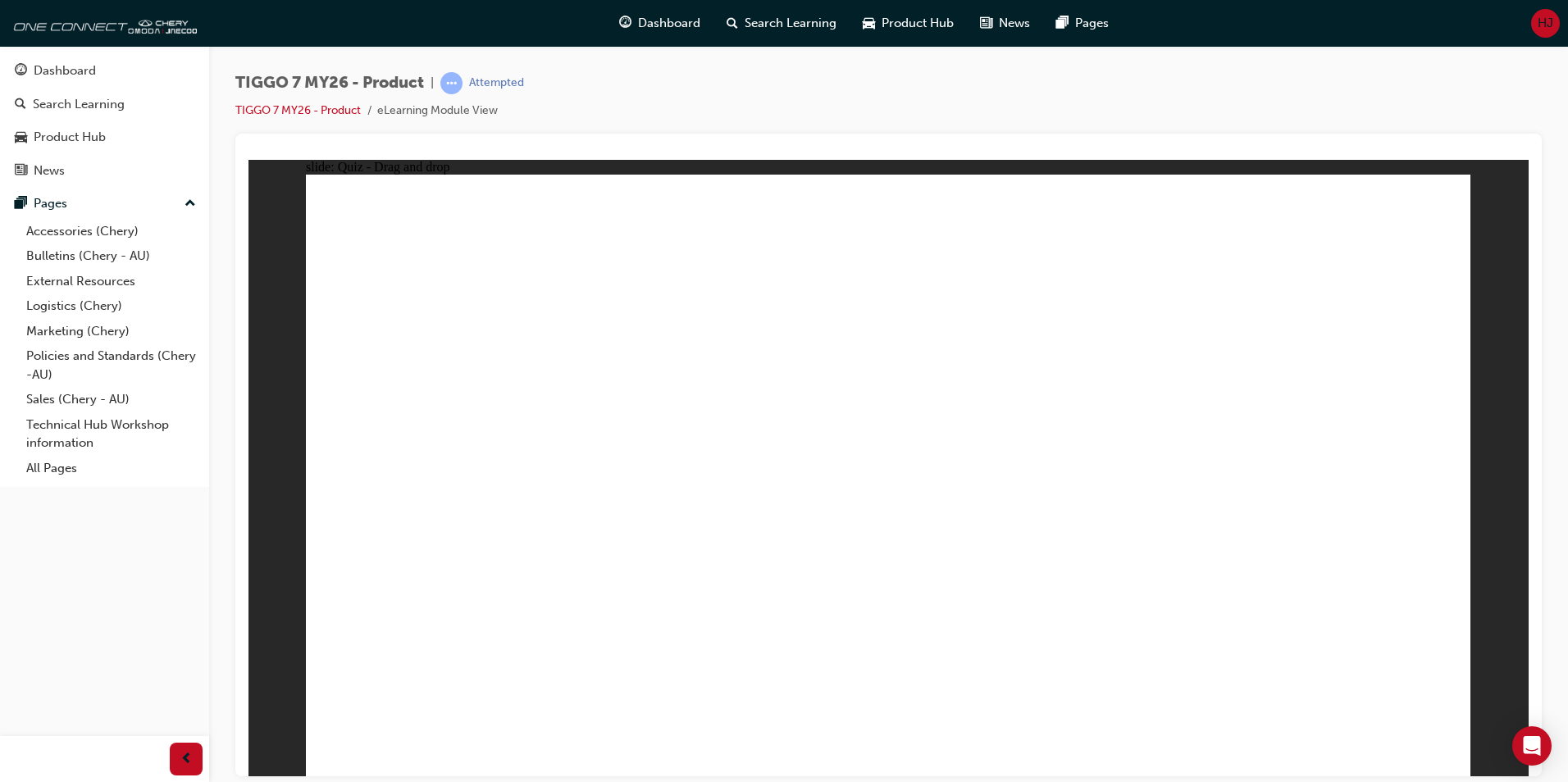
drag, startPoint x: 892, startPoint y: 250, endPoint x: 1158, endPoint y: 524, distance: 381.9
drag, startPoint x: 1126, startPoint y: 236, endPoint x: 737, endPoint y: 499, distance: 469.6
drag, startPoint x: 1344, startPoint y: 239, endPoint x: 486, endPoint y: 500, distance: 896.8
drag, startPoint x: 1031, startPoint y: 350, endPoint x: 958, endPoint y: 490, distance: 157.9
drag, startPoint x: 1198, startPoint y: 355, endPoint x: 1343, endPoint y: 499, distance: 204.4
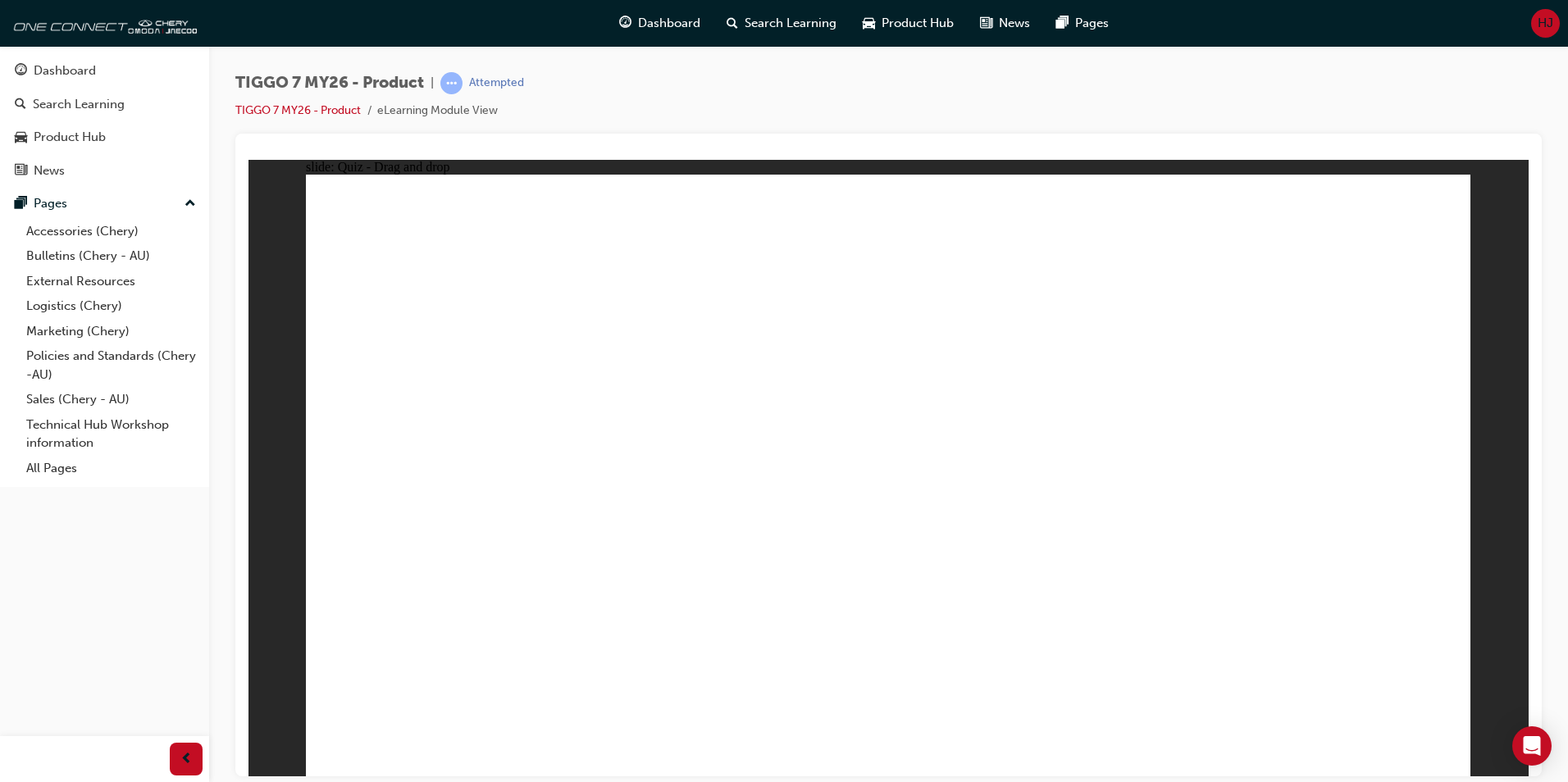
radio input "true"
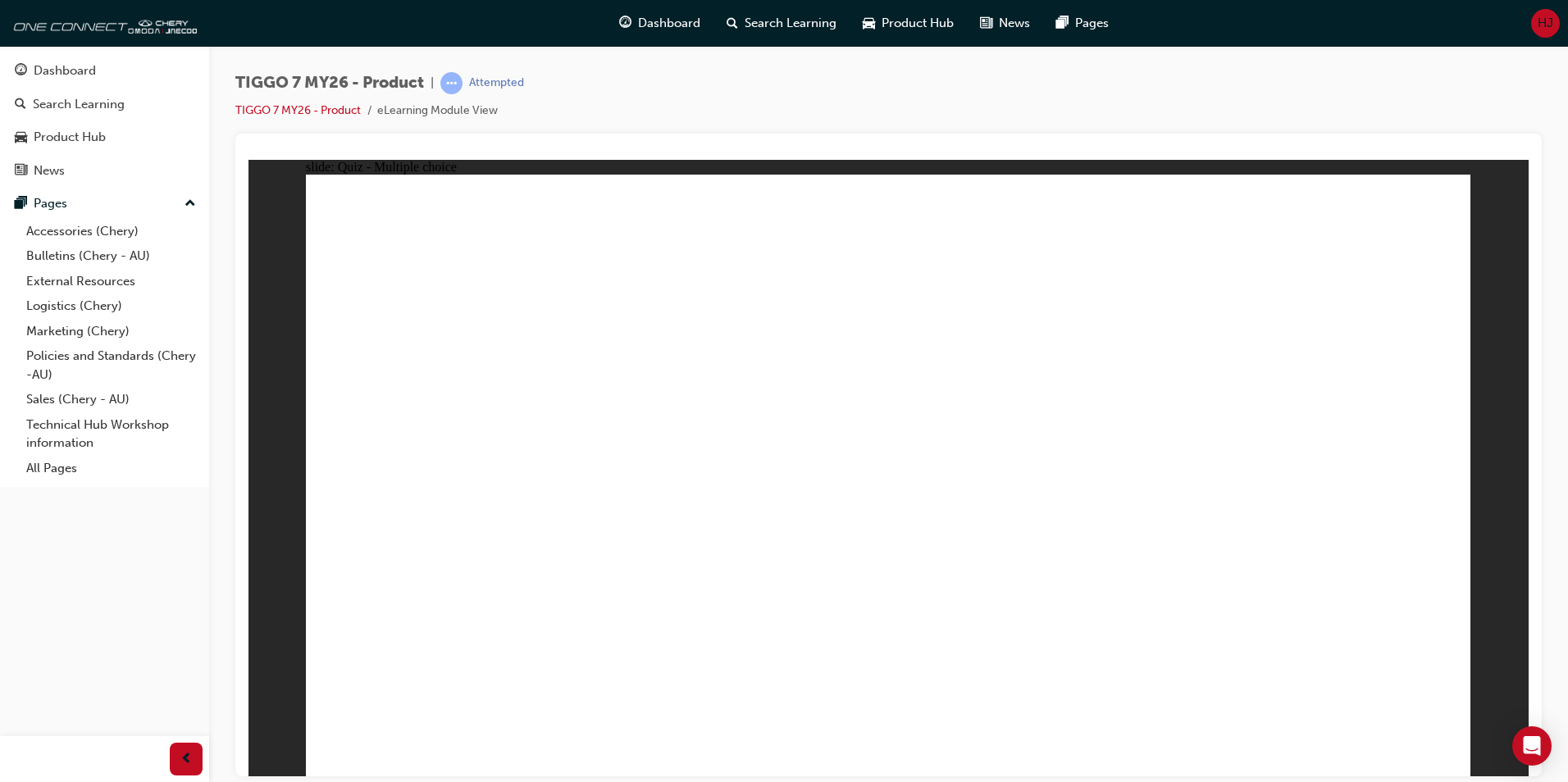
radio input "true"
drag, startPoint x: 850, startPoint y: 235, endPoint x: 1335, endPoint y: 504, distance: 554.6
drag, startPoint x: 1317, startPoint y: 235, endPoint x: 1116, endPoint y: 503, distance: 335.0
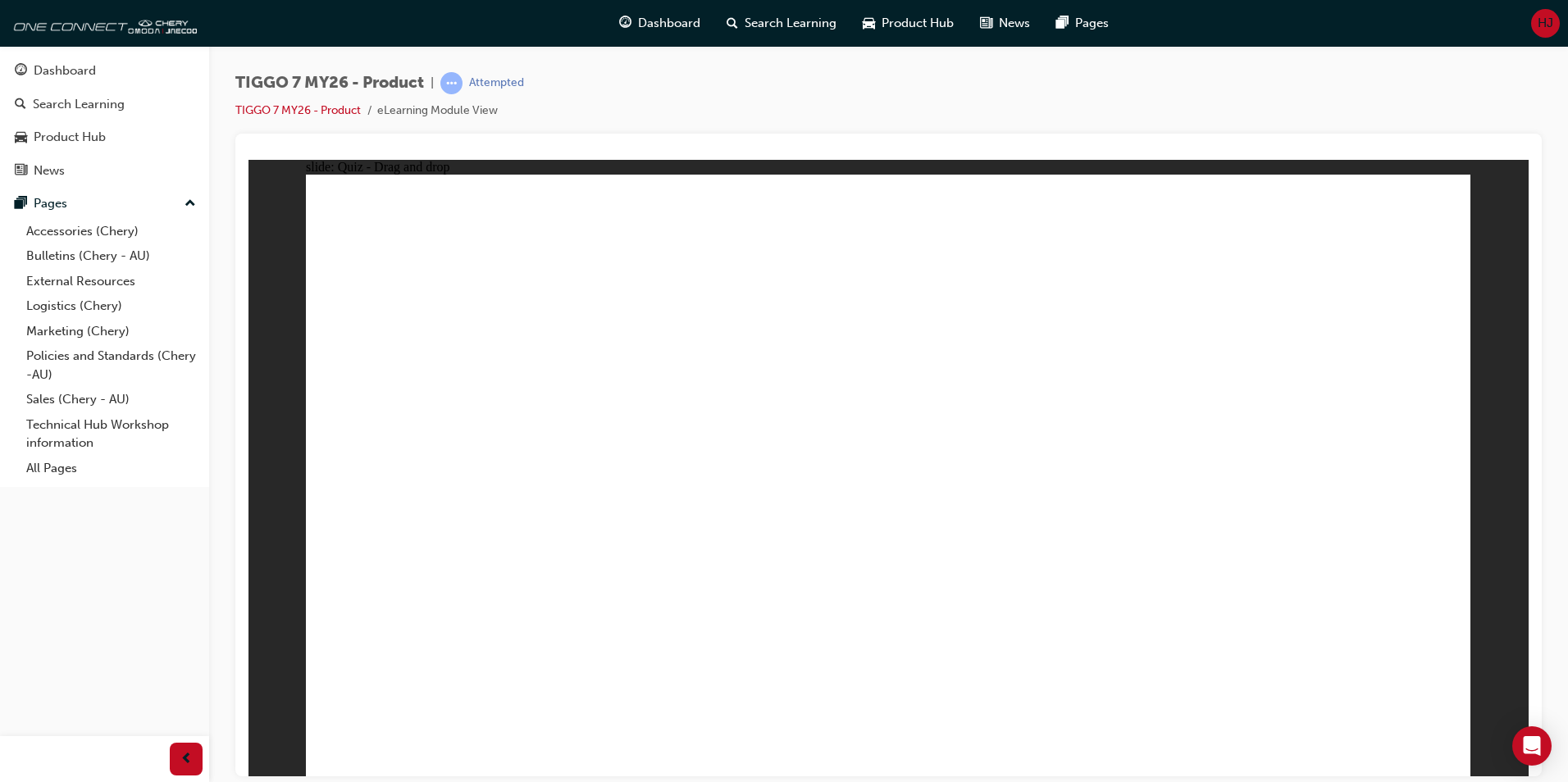
drag, startPoint x: 876, startPoint y: 428, endPoint x: 711, endPoint y: 518, distance: 187.9
drag, startPoint x: 1140, startPoint y: 232, endPoint x: 500, endPoint y: 492, distance: 690.8
drag, startPoint x: 1090, startPoint y: 398, endPoint x: 924, endPoint y: 481, distance: 185.6
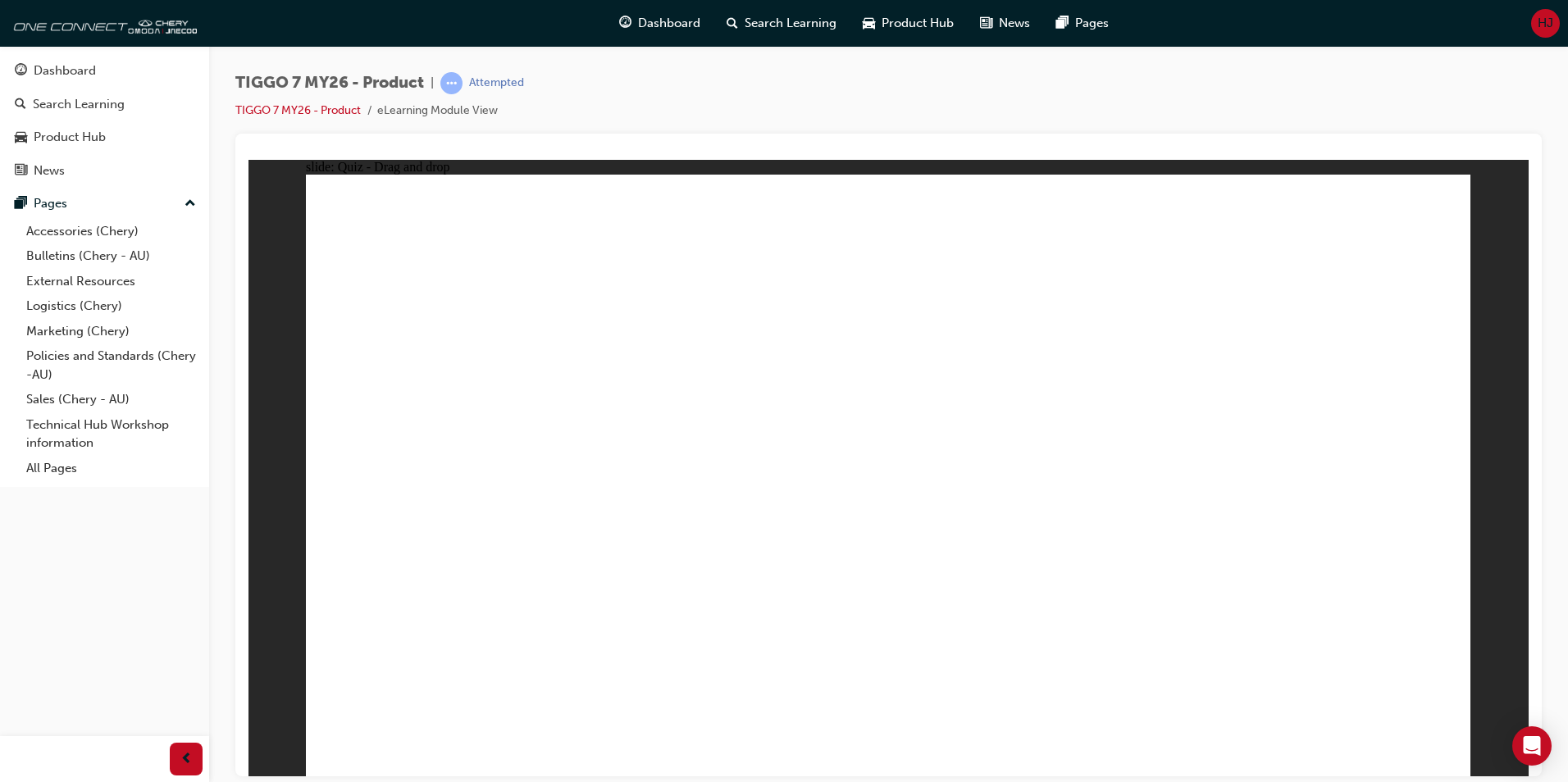
drag, startPoint x: 948, startPoint y: 322, endPoint x: 514, endPoint y: 609, distance: 520.3
drag, startPoint x: 1150, startPoint y: 327, endPoint x: 425, endPoint y: 610, distance: 778.3
drag, startPoint x: 1315, startPoint y: 316, endPoint x: 954, endPoint y: 552, distance: 431.3
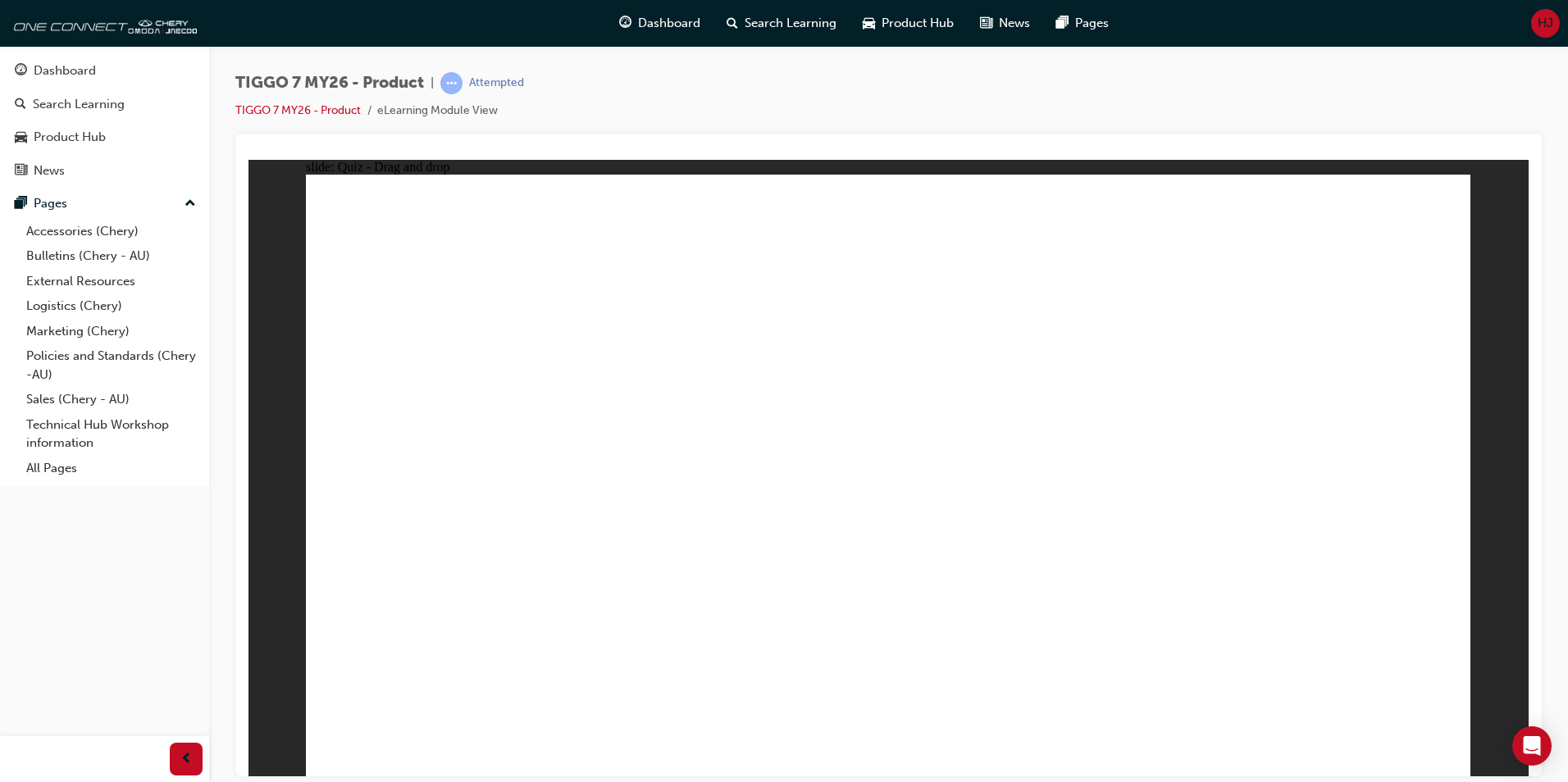
drag, startPoint x: 895, startPoint y: 285, endPoint x: 657, endPoint y: 554, distance: 359.2
drag, startPoint x: 895, startPoint y: 302, endPoint x: 588, endPoint y: 534, distance: 384.8
drag, startPoint x: 1126, startPoint y: 304, endPoint x: 640, endPoint y: 530, distance: 536.0
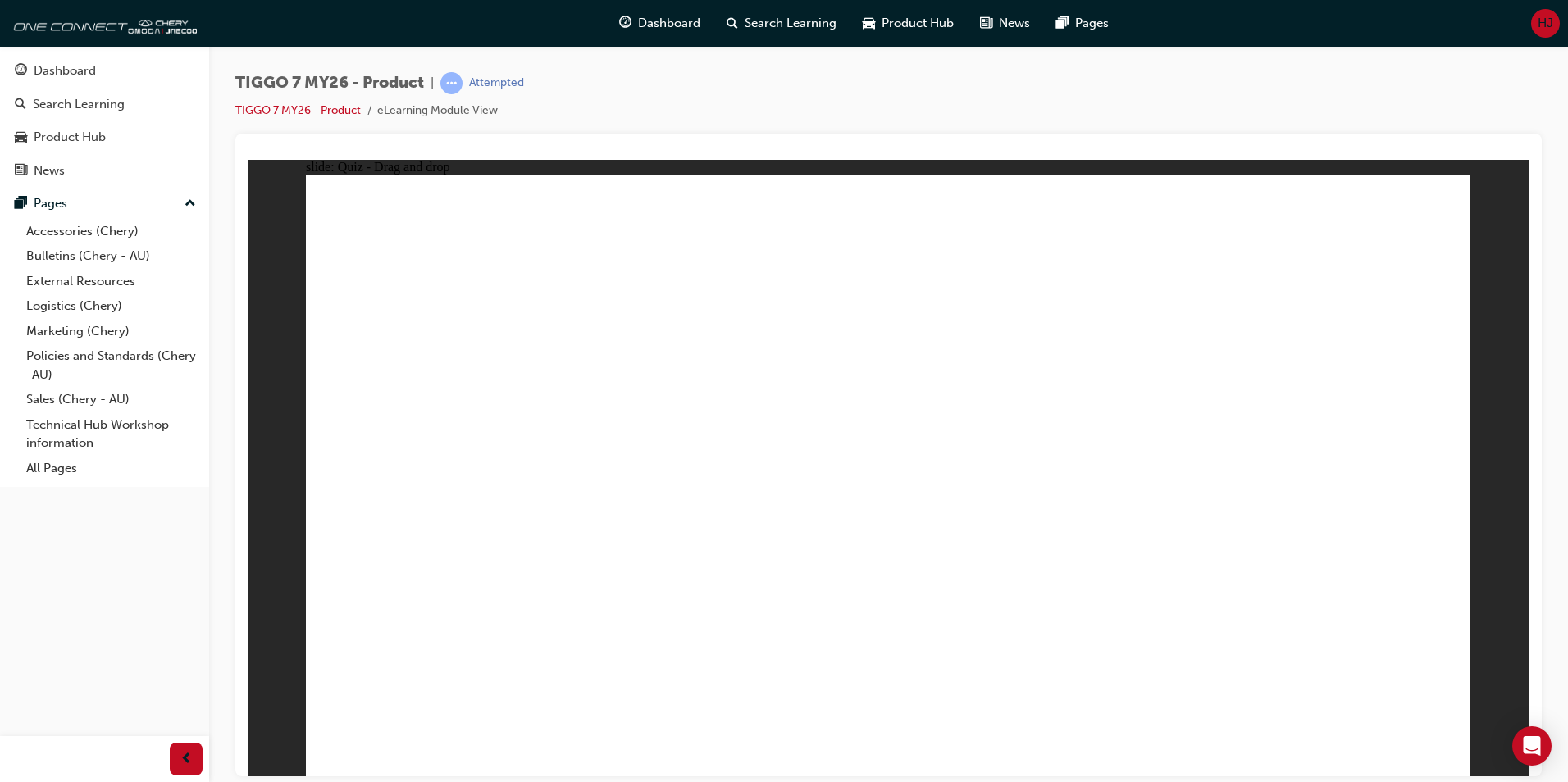
drag, startPoint x: 1362, startPoint y: 281, endPoint x: 1061, endPoint y: 484, distance: 363.1
radio input "true"
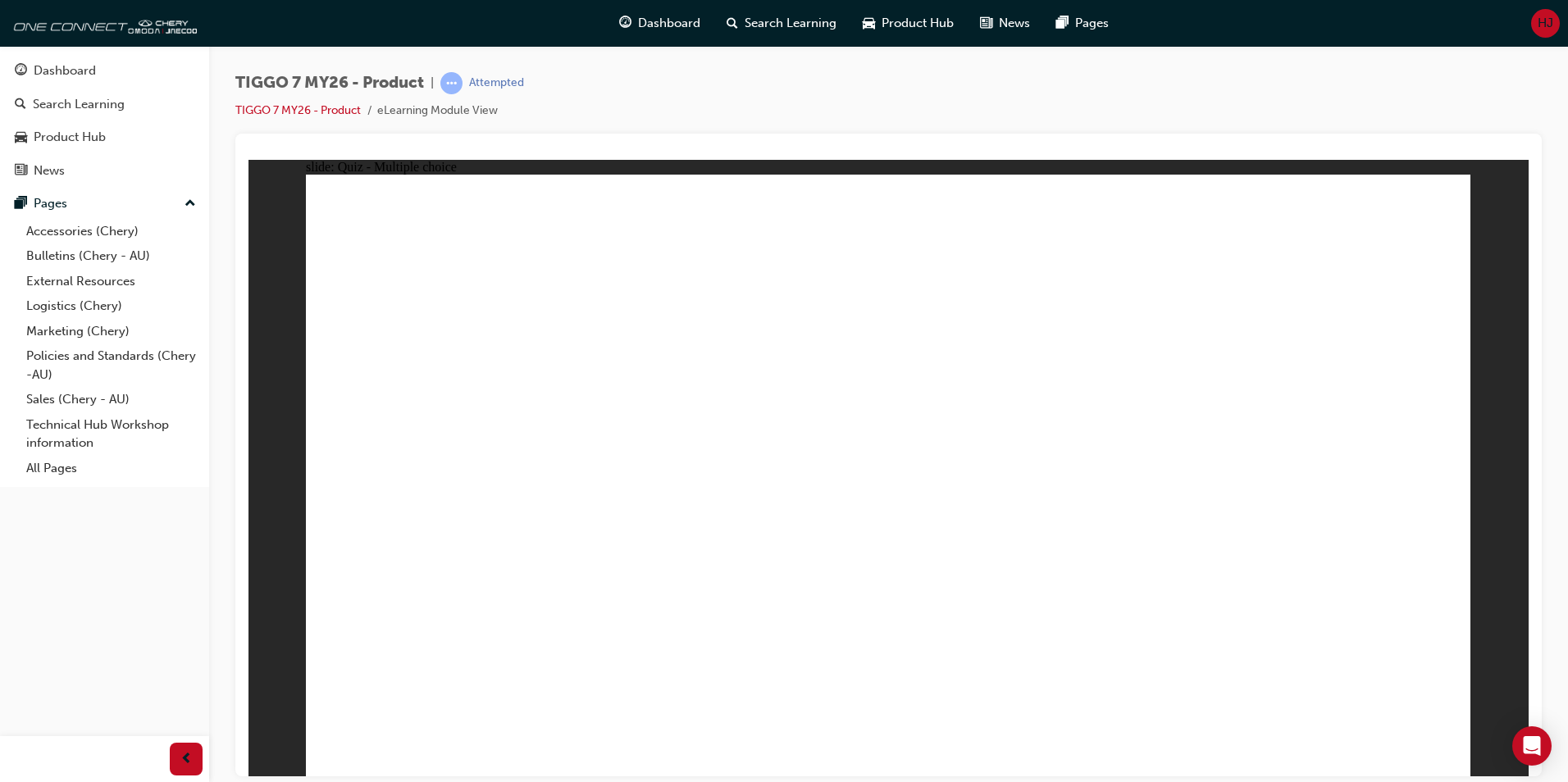
drag, startPoint x: 925, startPoint y: 239, endPoint x: 1033, endPoint y: 442, distance: 229.9
drag, startPoint x: 1070, startPoint y: 252, endPoint x: 1063, endPoint y: 543, distance: 291.1
drag, startPoint x: 1095, startPoint y: 278, endPoint x: 1041, endPoint y: 561, distance: 288.1
drag, startPoint x: 896, startPoint y: 291, endPoint x: 1025, endPoint y: 562, distance: 300.1
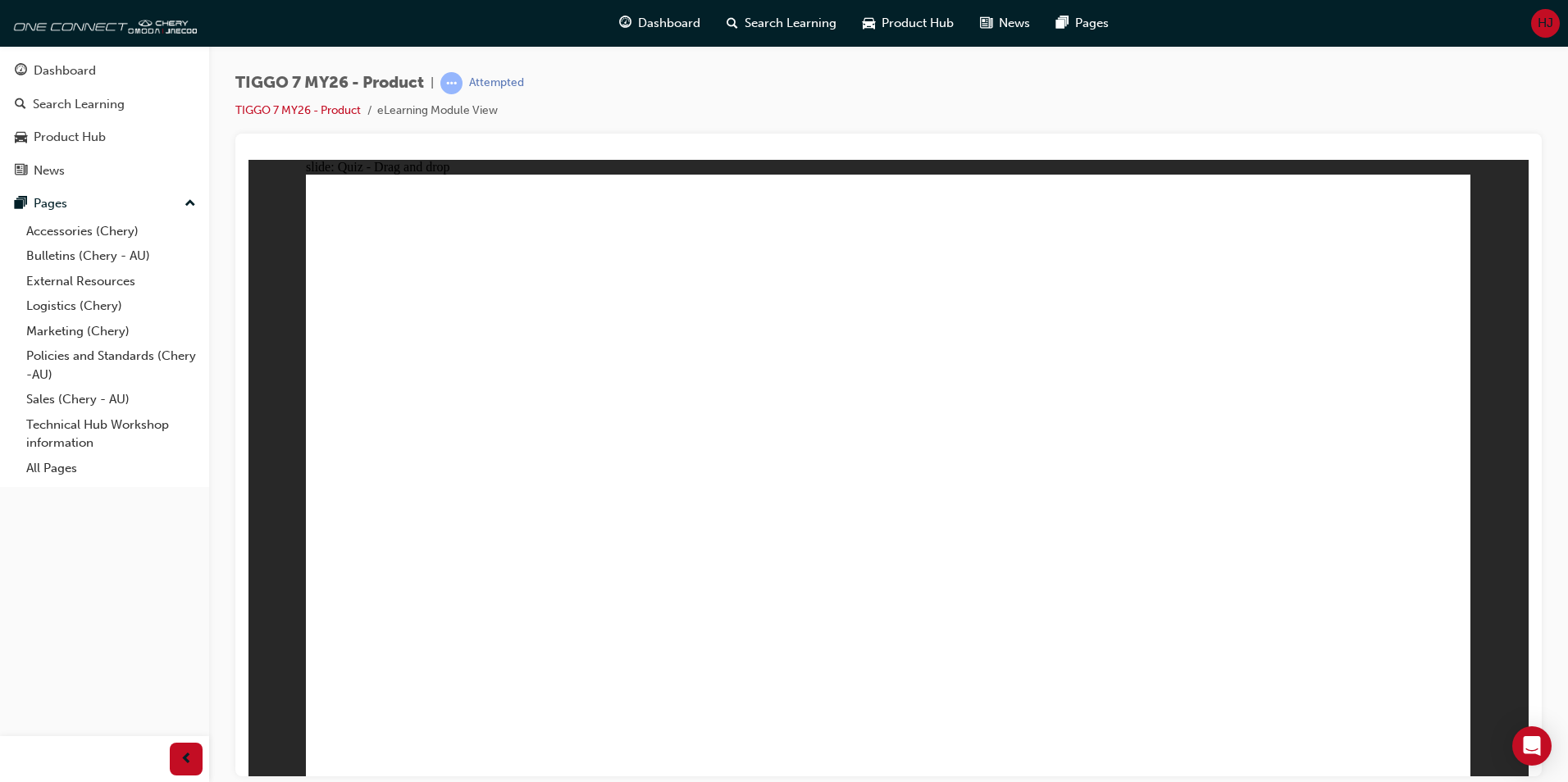
drag, startPoint x: 1110, startPoint y: 320, endPoint x: 1063, endPoint y: 654, distance: 337.3
drag, startPoint x: 1126, startPoint y: 362, endPoint x: 1051, endPoint y: 573, distance: 223.9
drag, startPoint x: 1286, startPoint y: 292, endPoint x: 1067, endPoint y: 597, distance: 375.5
drag, startPoint x: 1346, startPoint y: 282, endPoint x: 1057, endPoint y: 606, distance: 434.2
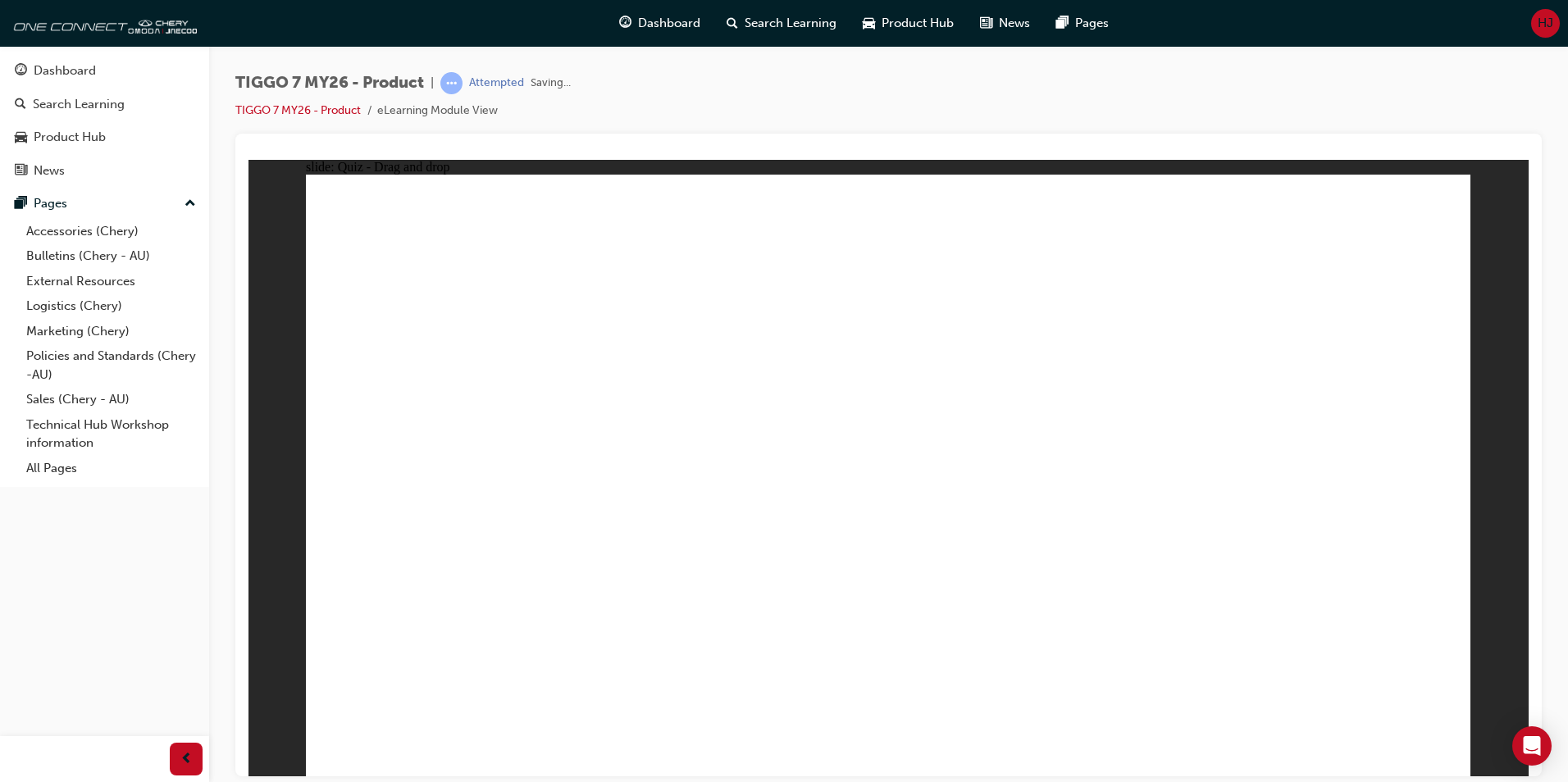
radio input "true"
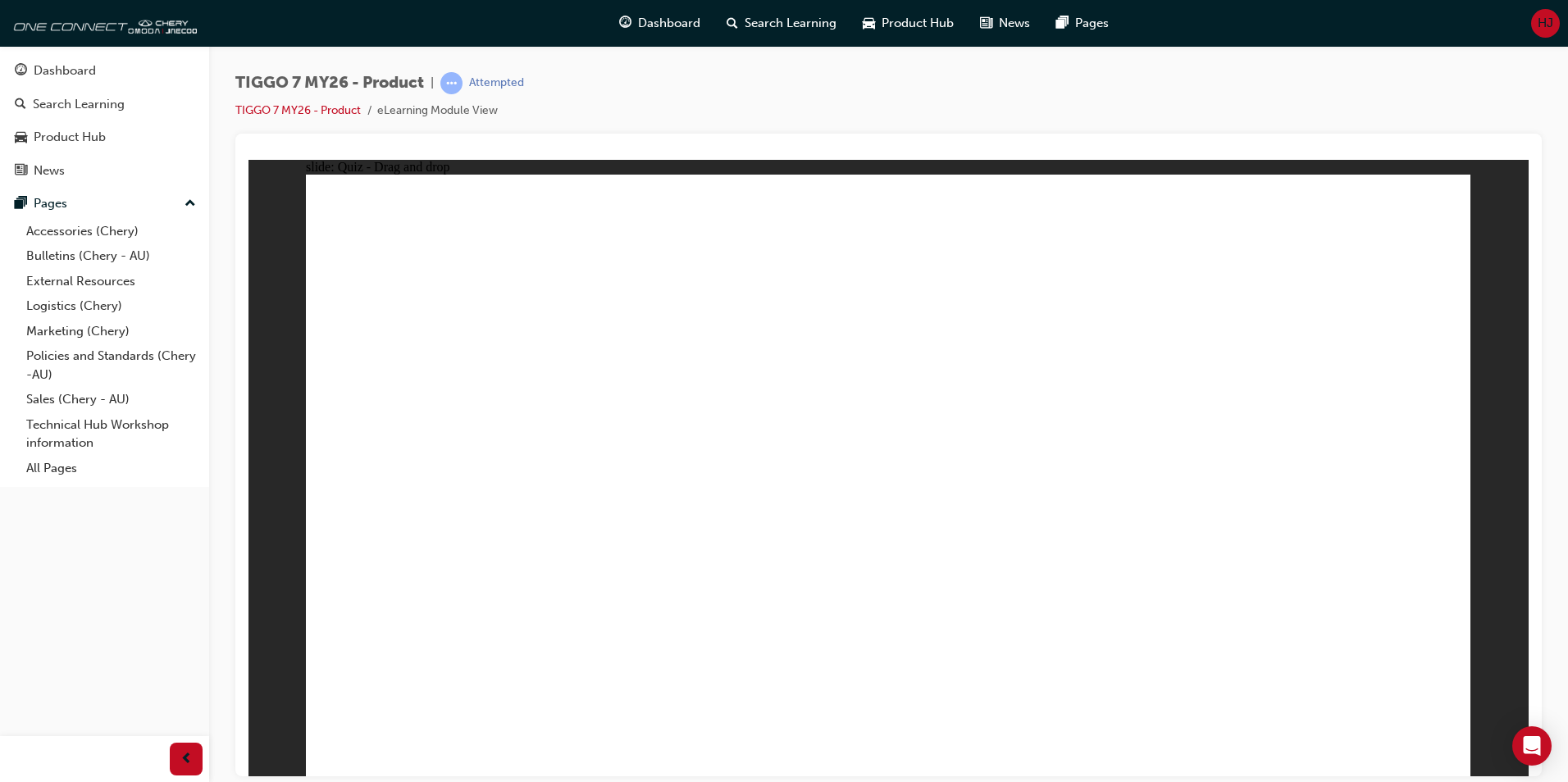
drag, startPoint x: 874, startPoint y: 249, endPoint x: 1160, endPoint y: 514, distance: 389.9
drag, startPoint x: 1107, startPoint y: 249, endPoint x: 719, endPoint y: 506, distance: 465.4
drag, startPoint x: 1330, startPoint y: 265, endPoint x: 466, endPoint y: 535, distance: 905.2
drag, startPoint x: 1171, startPoint y: 358, endPoint x: 1309, endPoint y: 513, distance: 207.5
drag, startPoint x: 916, startPoint y: 332, endPoint x: 848, endPoint y: 493, distance: 174.8
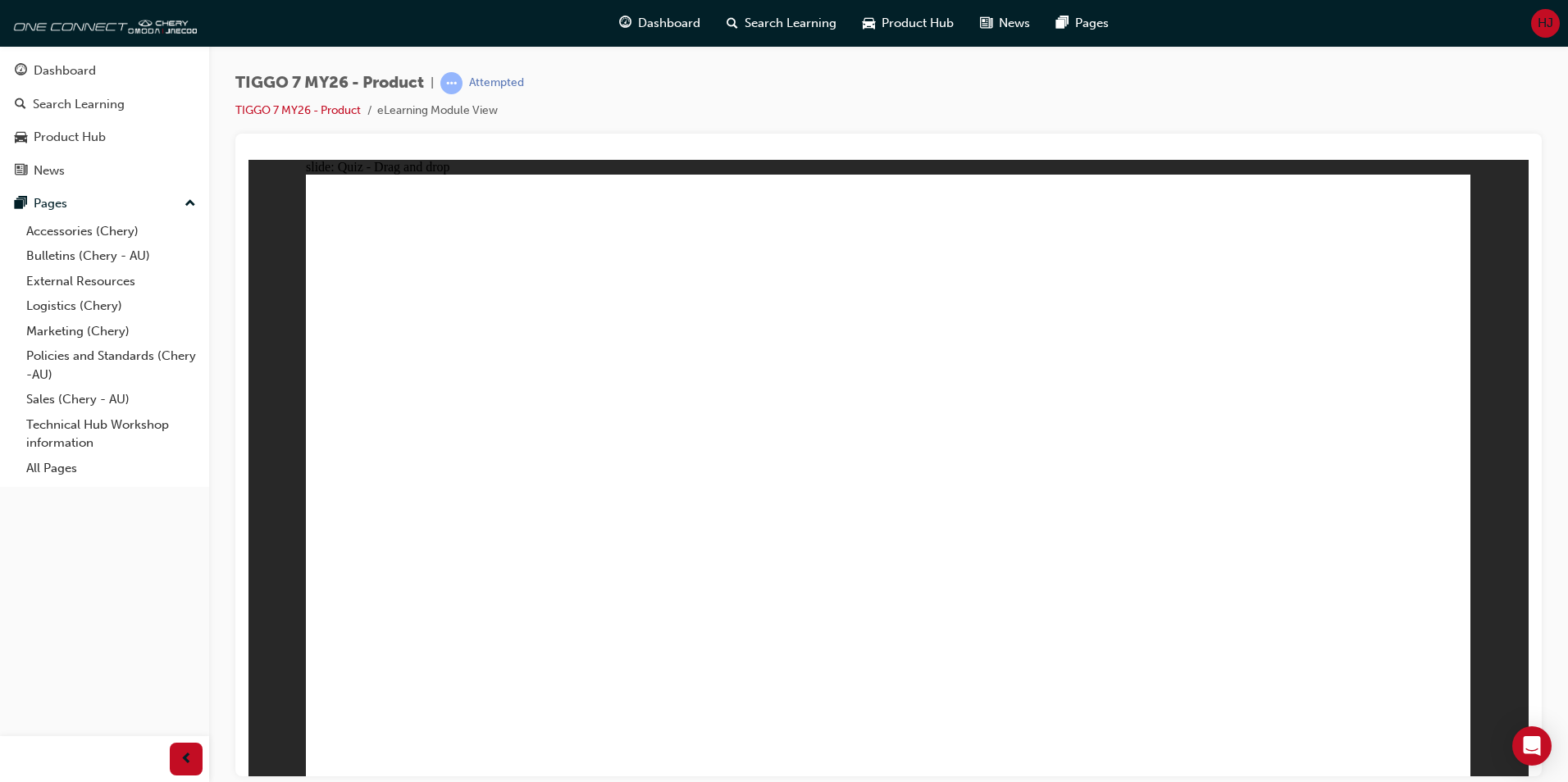
radio input "true"
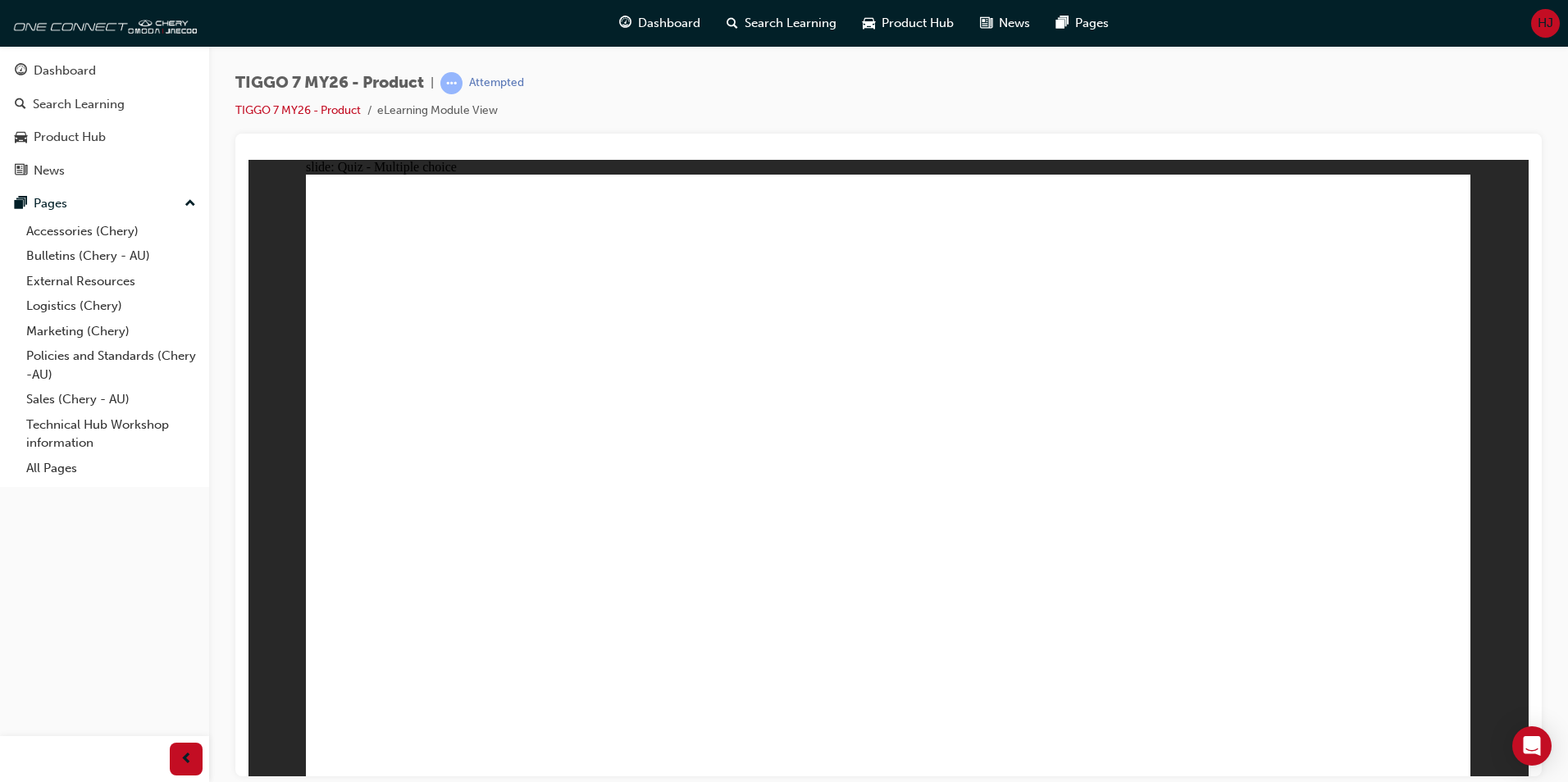
radio input "true"
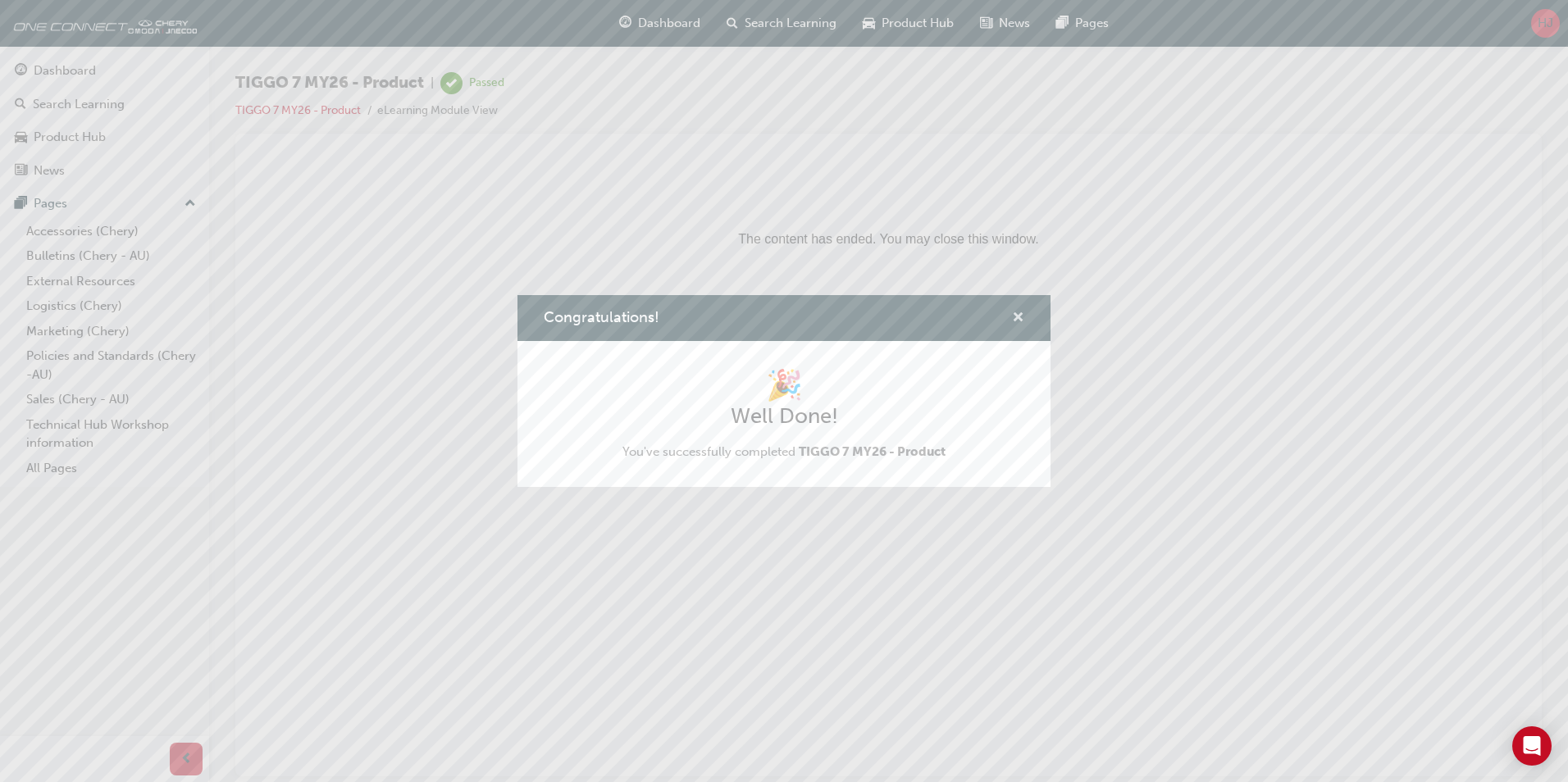
click at [1018, 321] on span "cross-icon" at bounding box center [1018, 319] width 13 height 15
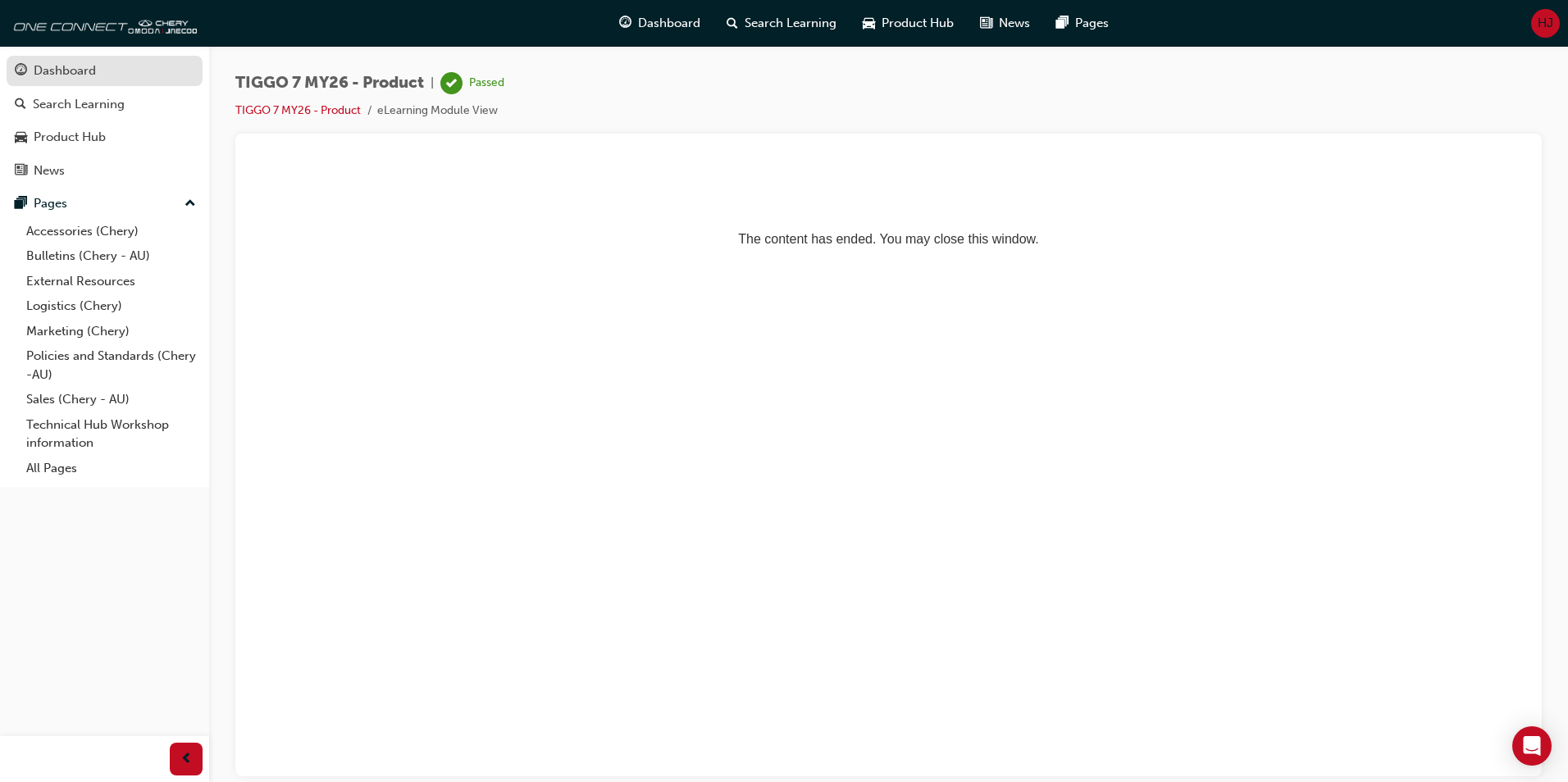
click at [87, 79] on div "Dashboard" at bounding box center [65, 71] width 63 height 19
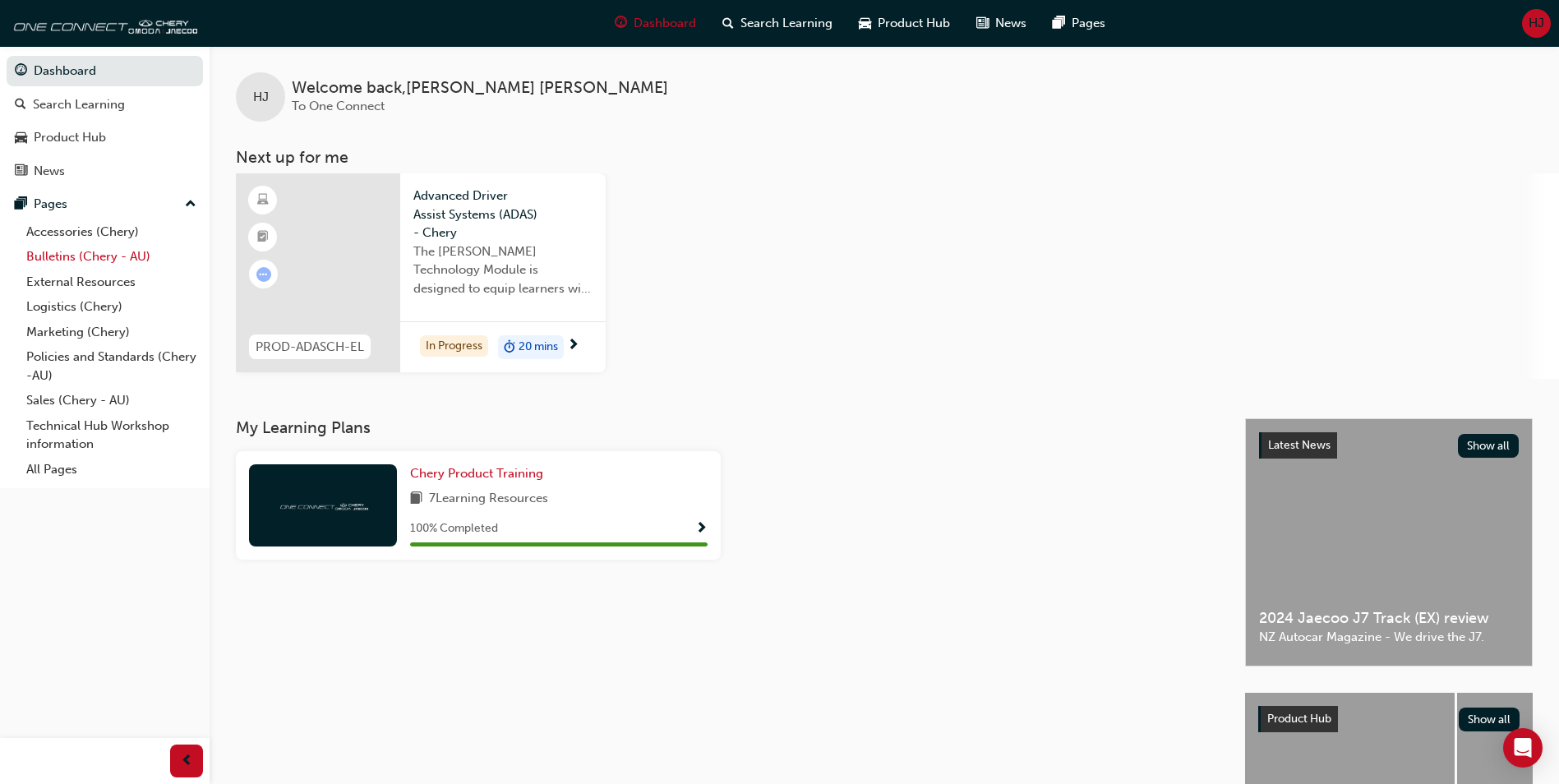
click at [97, 254] on link "Bulletins (Chery - AU)" at bounding box center [111, 257] width 183 height 25
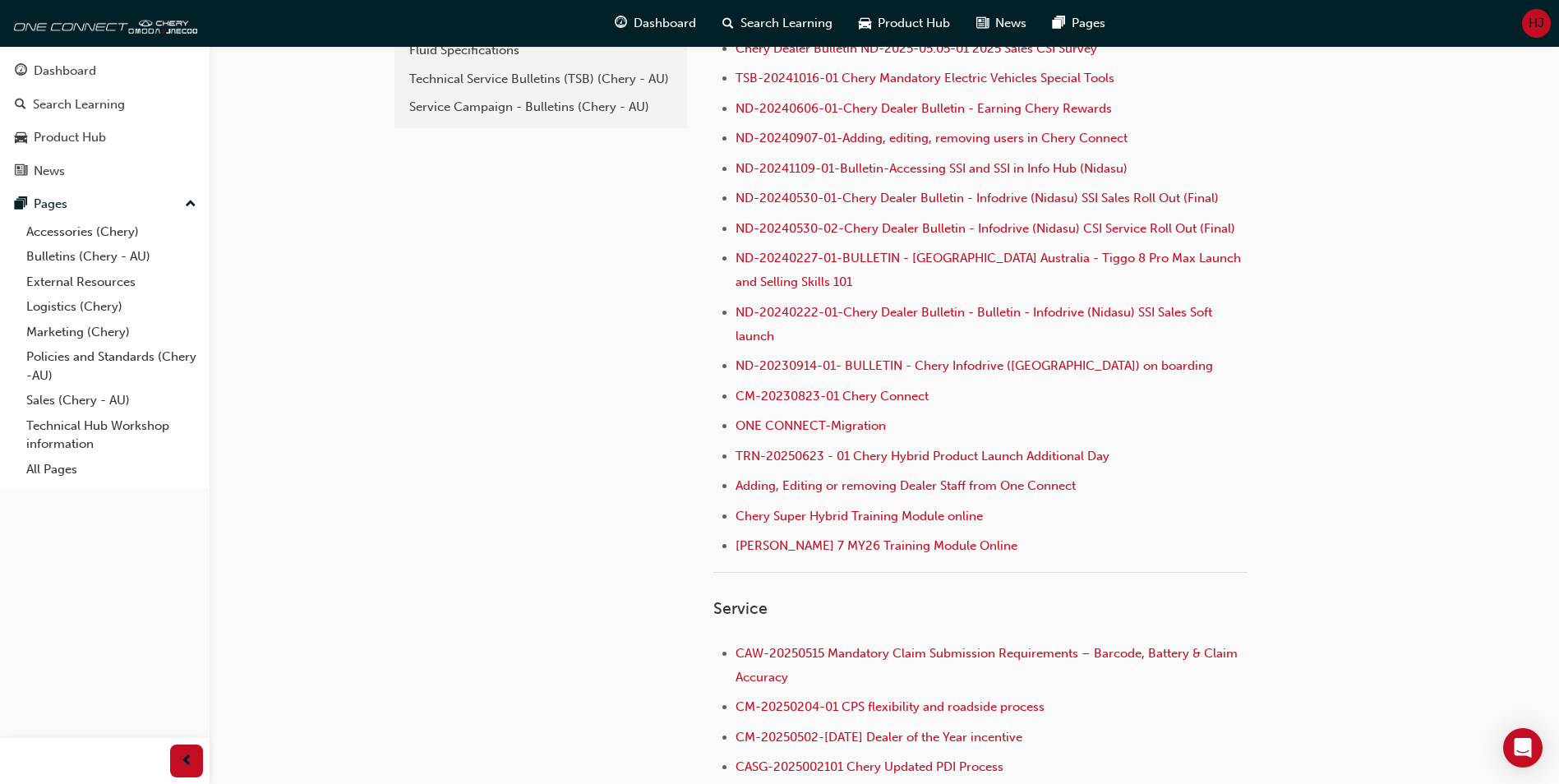
scroll to position [165, 0]
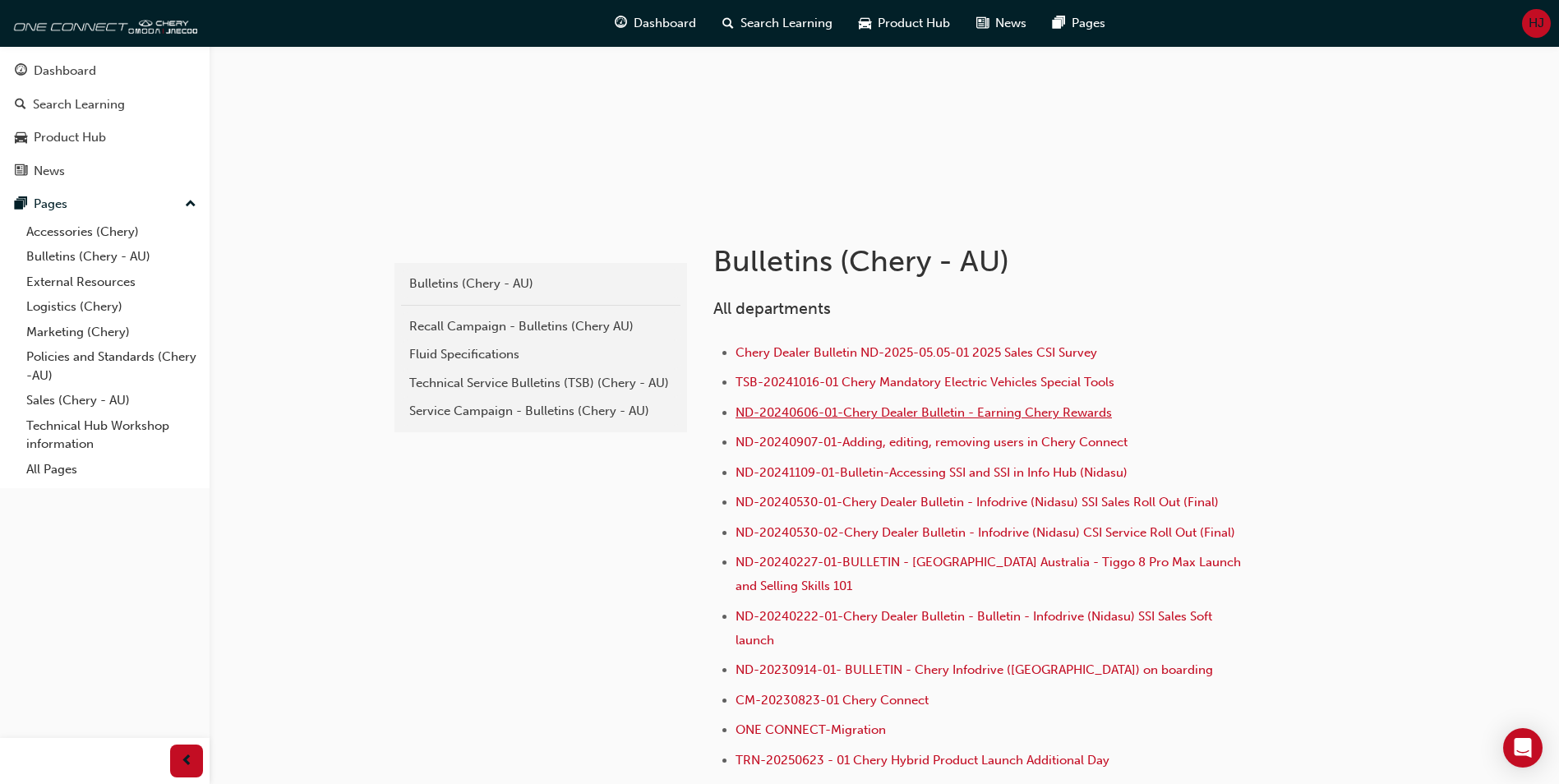
click at [957, 412] on span "ND-20240606-01-Chery Dealer Bulletin - Earning Chery Rewards" at bounding box center [923, 412] width 376 height 15
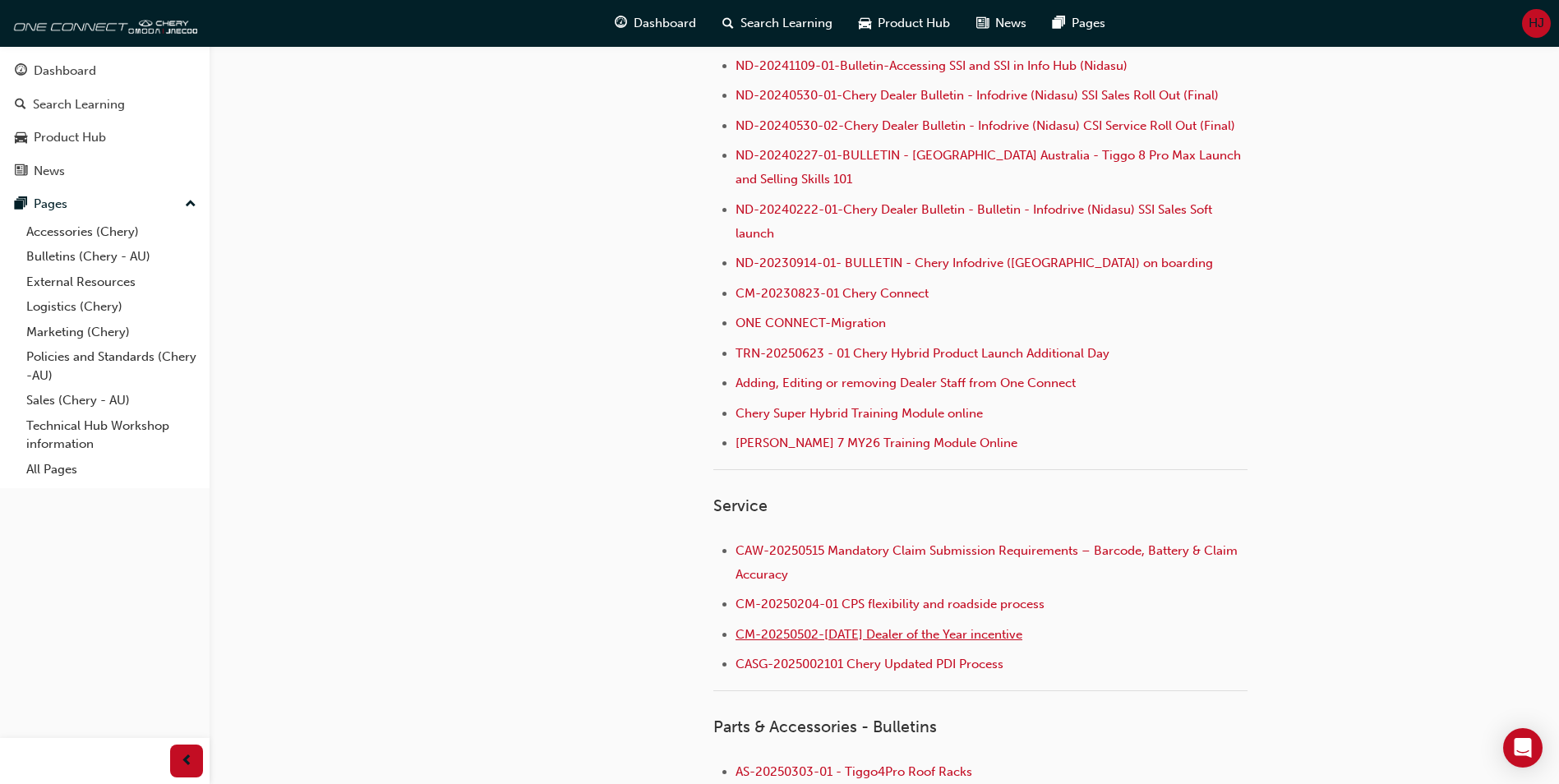
scroll to position [575, 0]
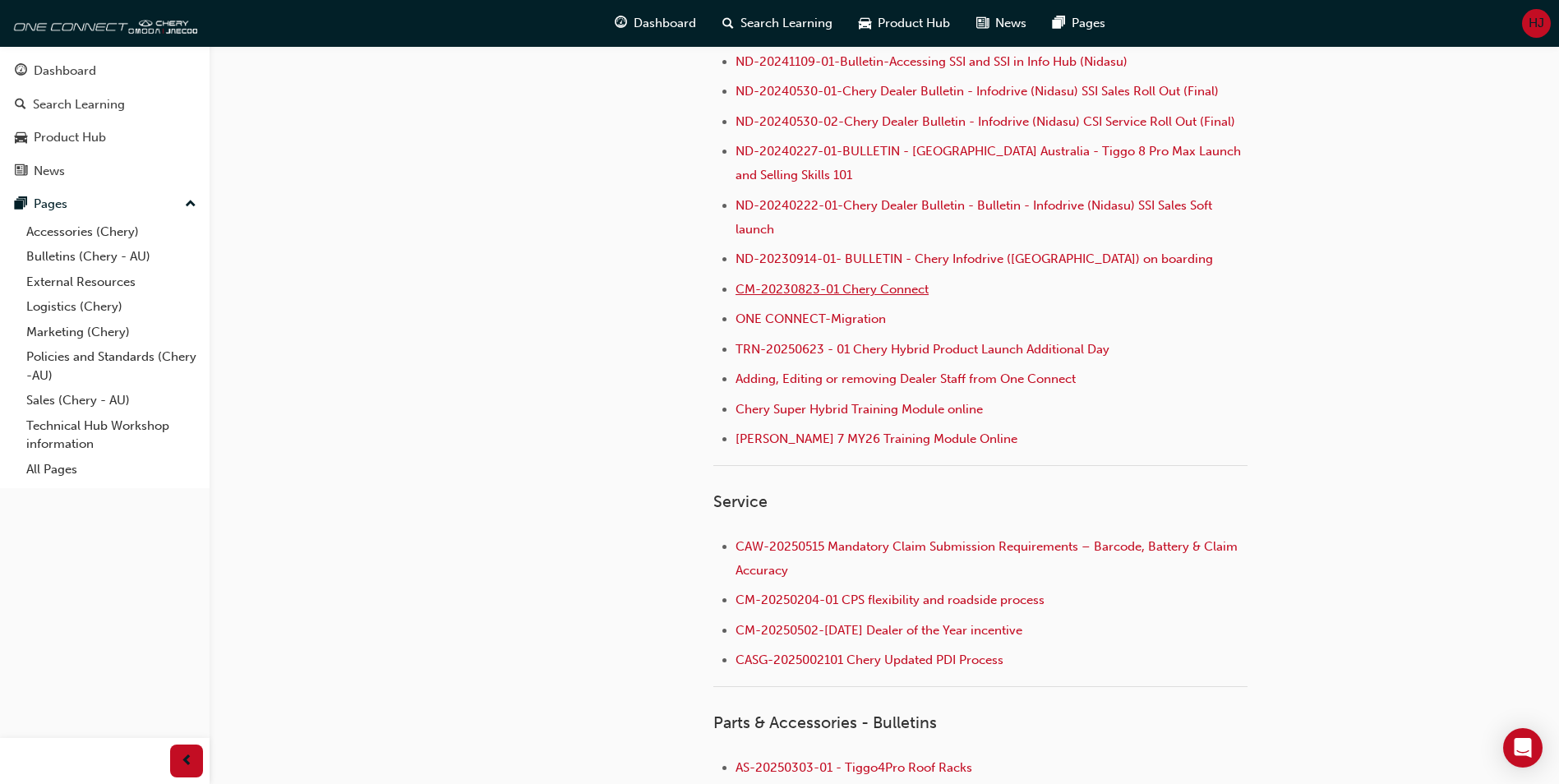
click at [865, 293] on span "CM-20230823-01 Chery Connect" at bounding box center [832, 290] width 193 height 15
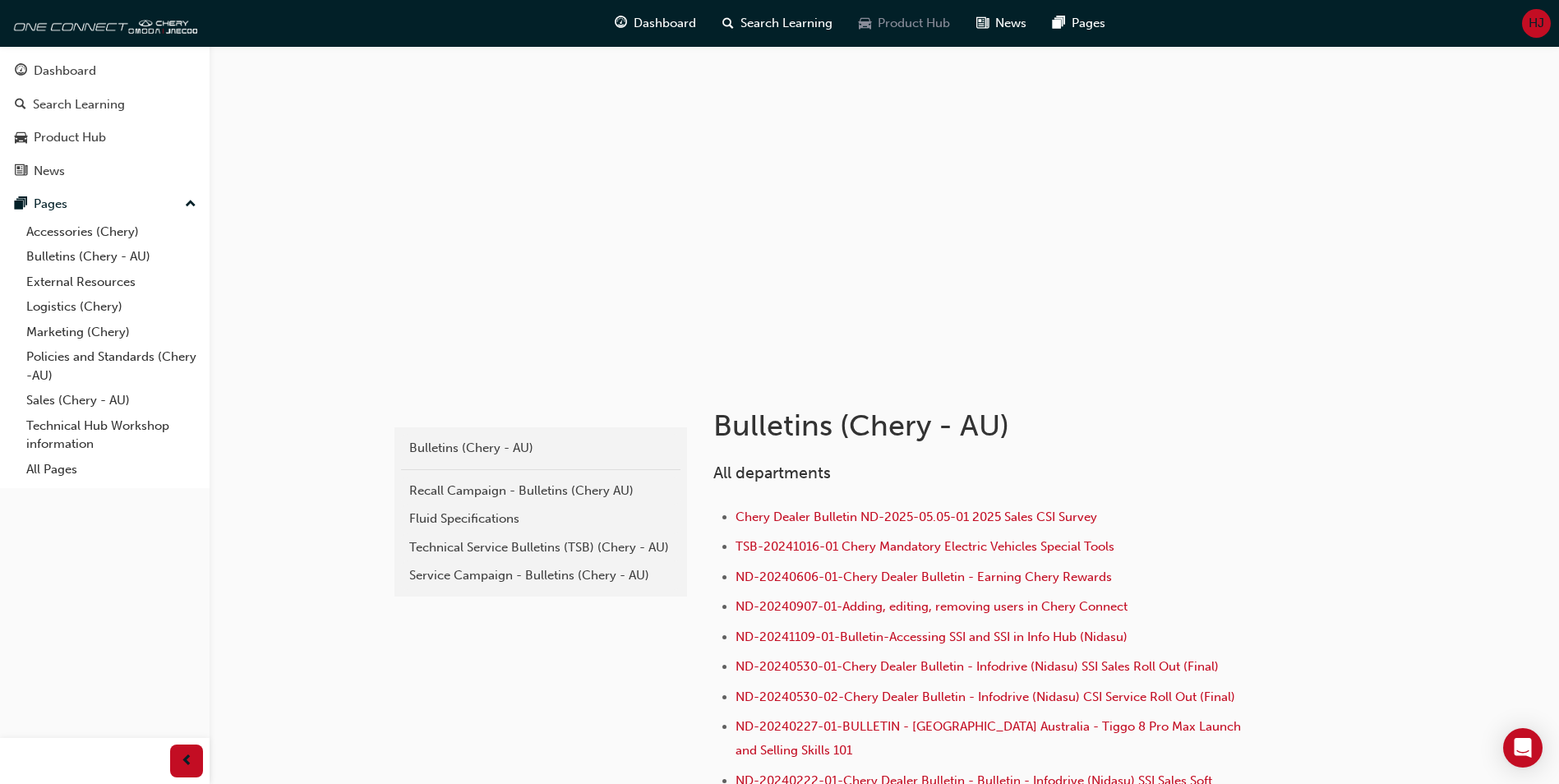
click at [895, 22] on span "Product Hub" at bounding box center [913, 23] width 72 height 19
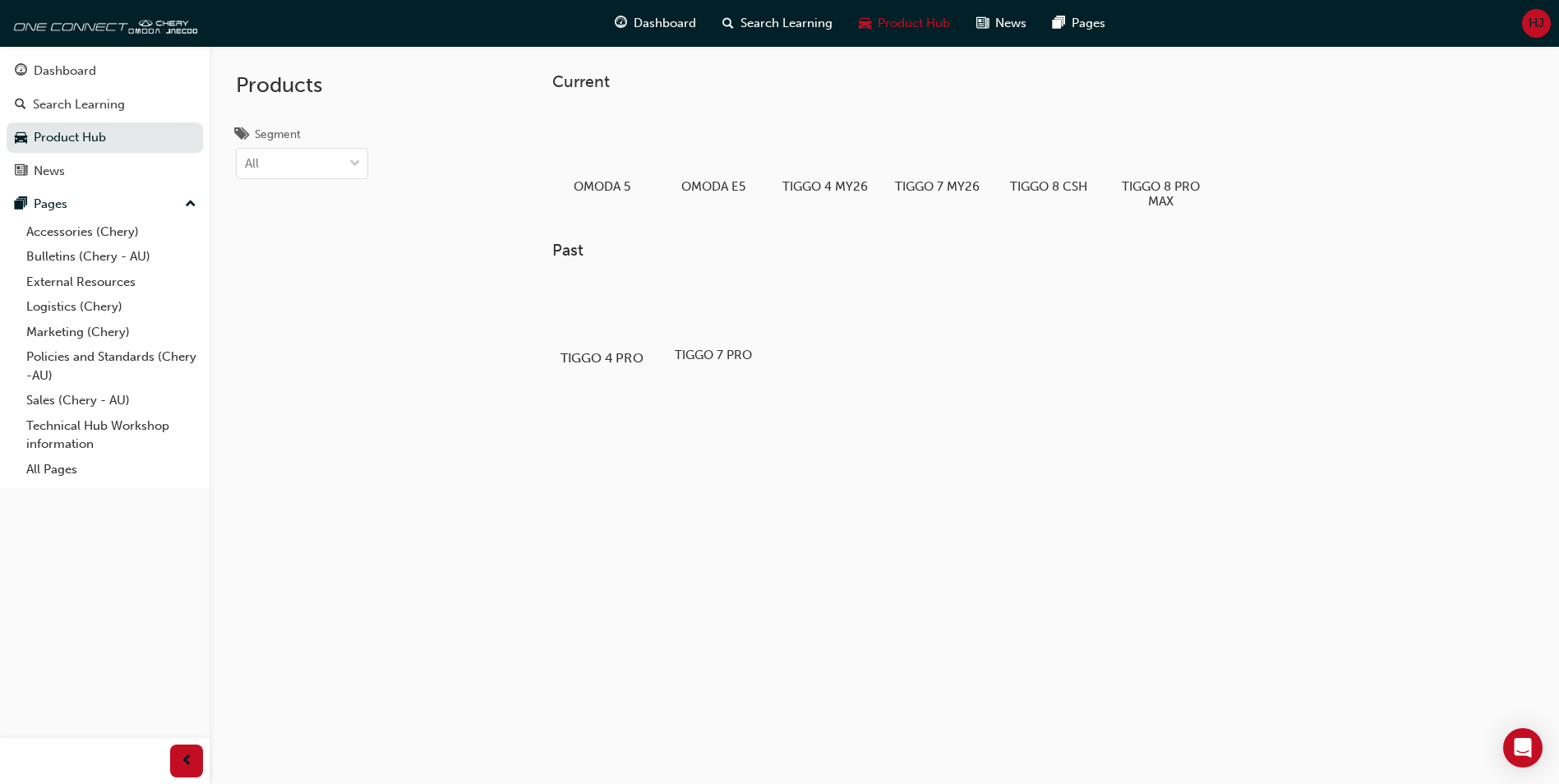
click at [612, 302] on div at bounding box center [602, 310] width 91 height 66
click at [105, 287] on link "External Resources" at bounding box center [111, 282] width 183 height 25
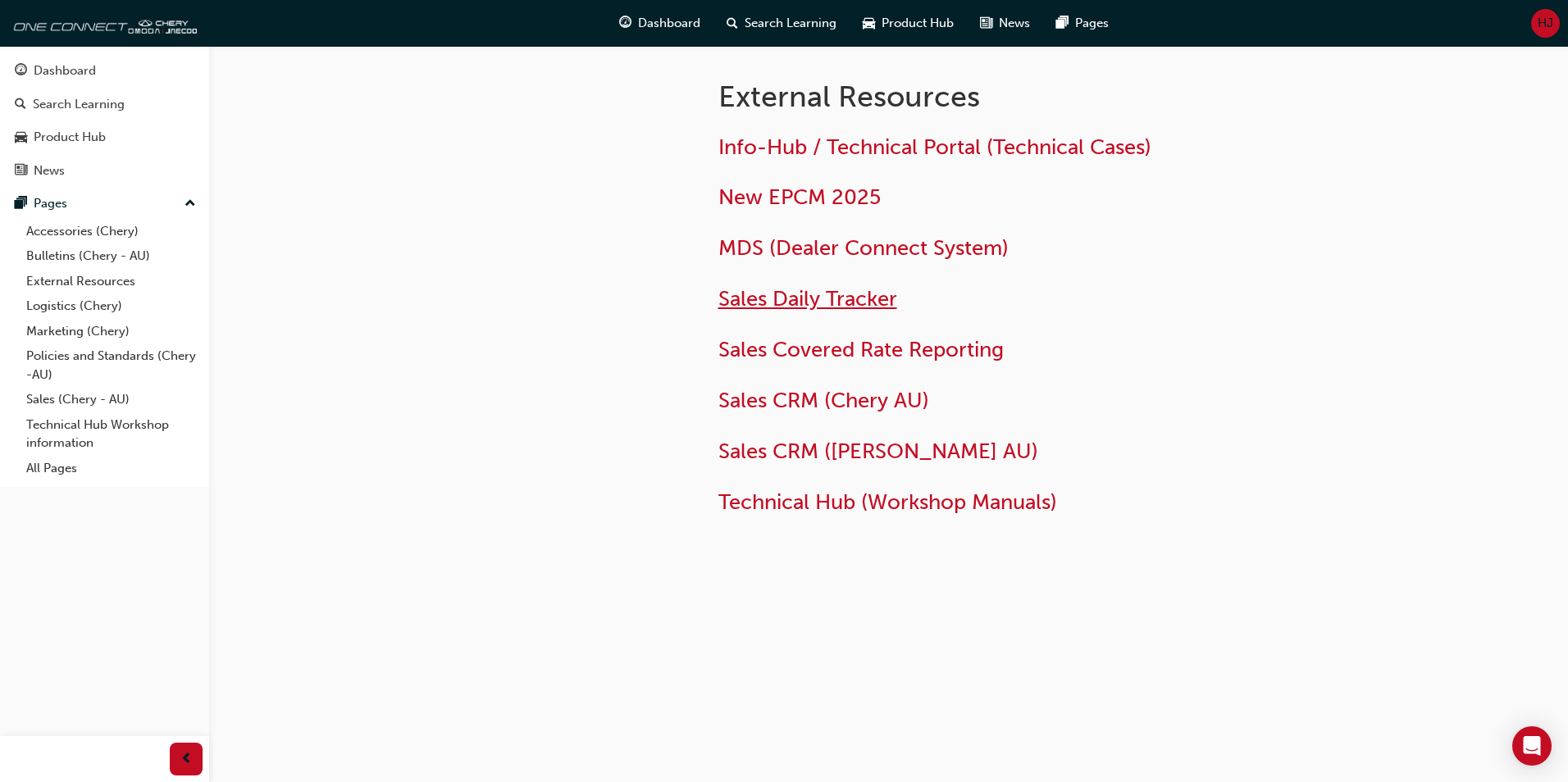
click at [812, 310] on span "Sales Daily Tracker" at bounding box center [808, 299] width 179 height 25
click at [839, 198] on span "New EPCM 2025" at bounding box center [799, 197] width 163 height 25
click at [62, 148] on link "Product Hub" at bounding box center [104, 136] width 196 height 30
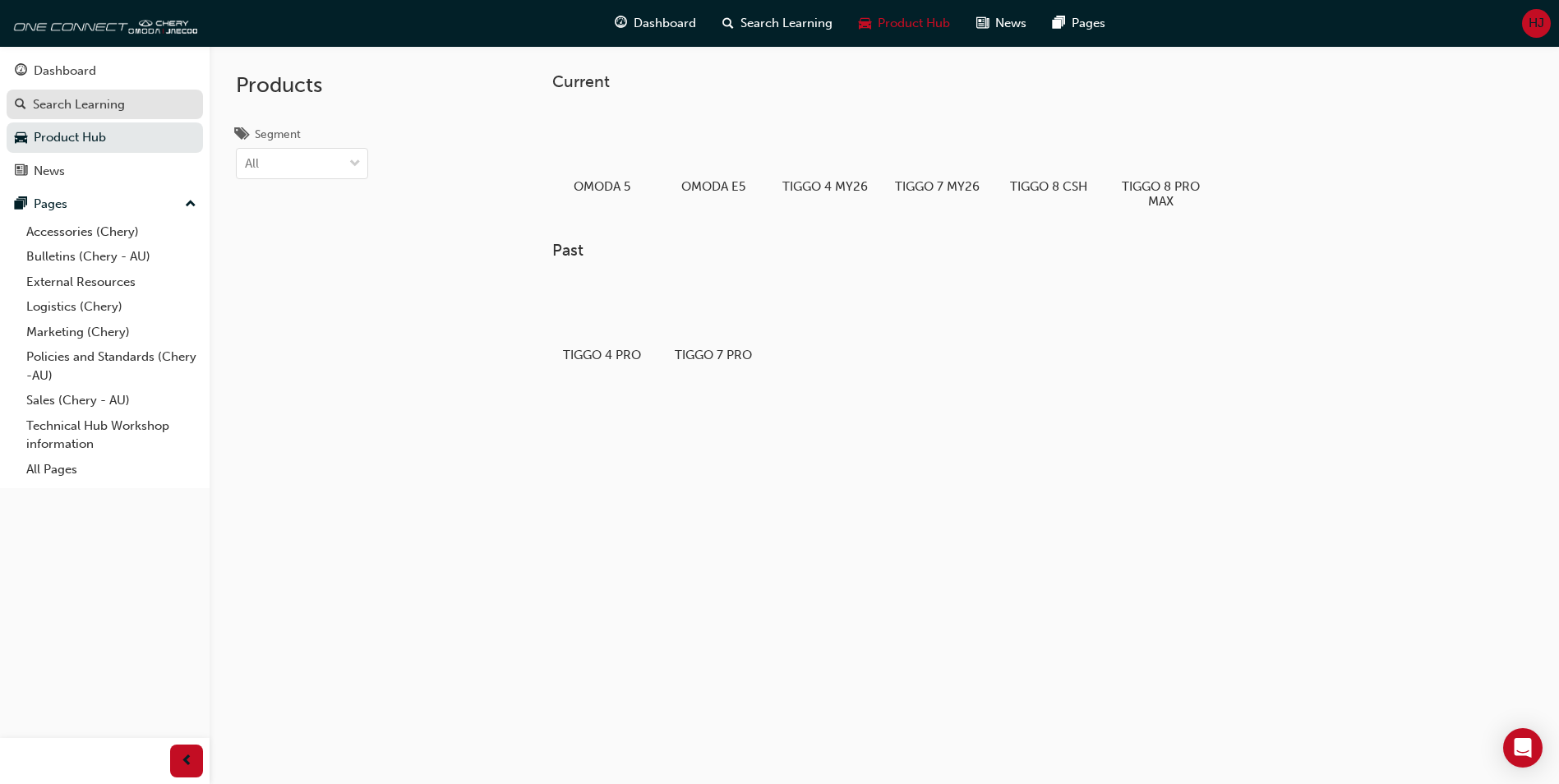
click at [97, 108] on div "Search Learning" at bounding box center [78, 105] width 92 height 19
